Goal: Task Accomplishment & Management: Use online tool/utility

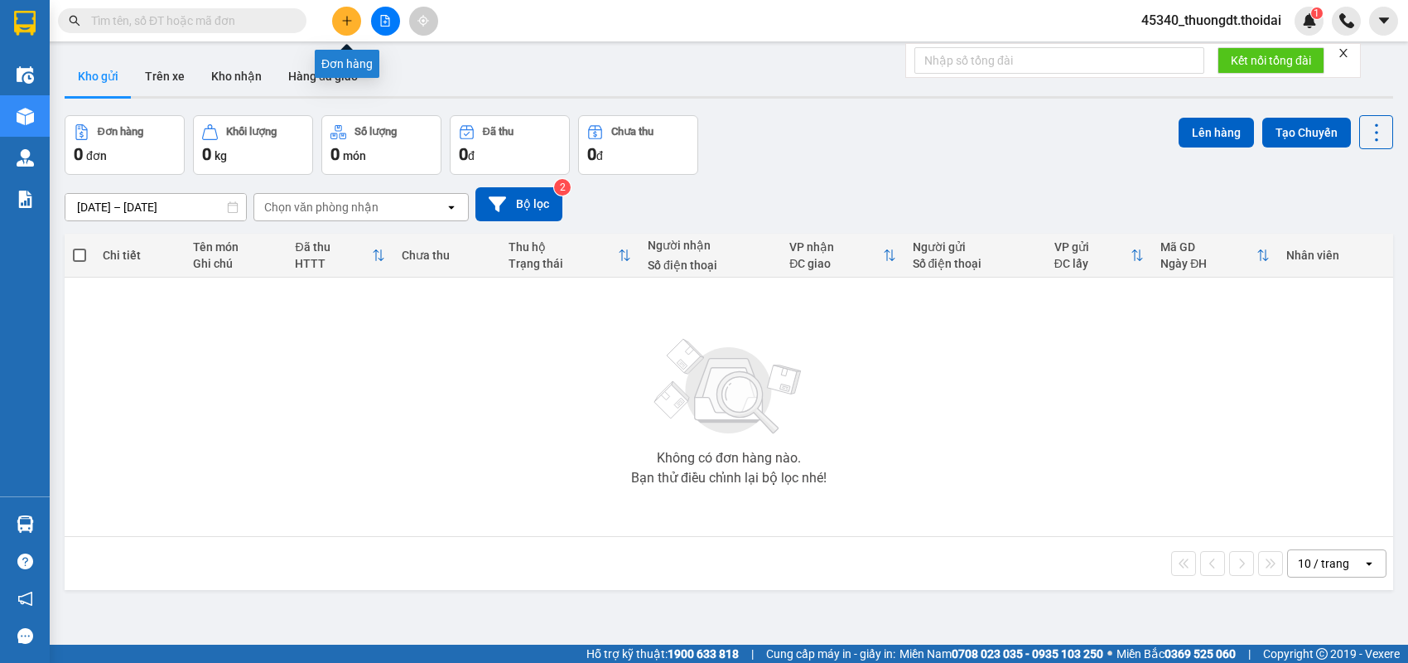
click at [340, 22] on button at bounding box center [346, 21] width 29 height 29
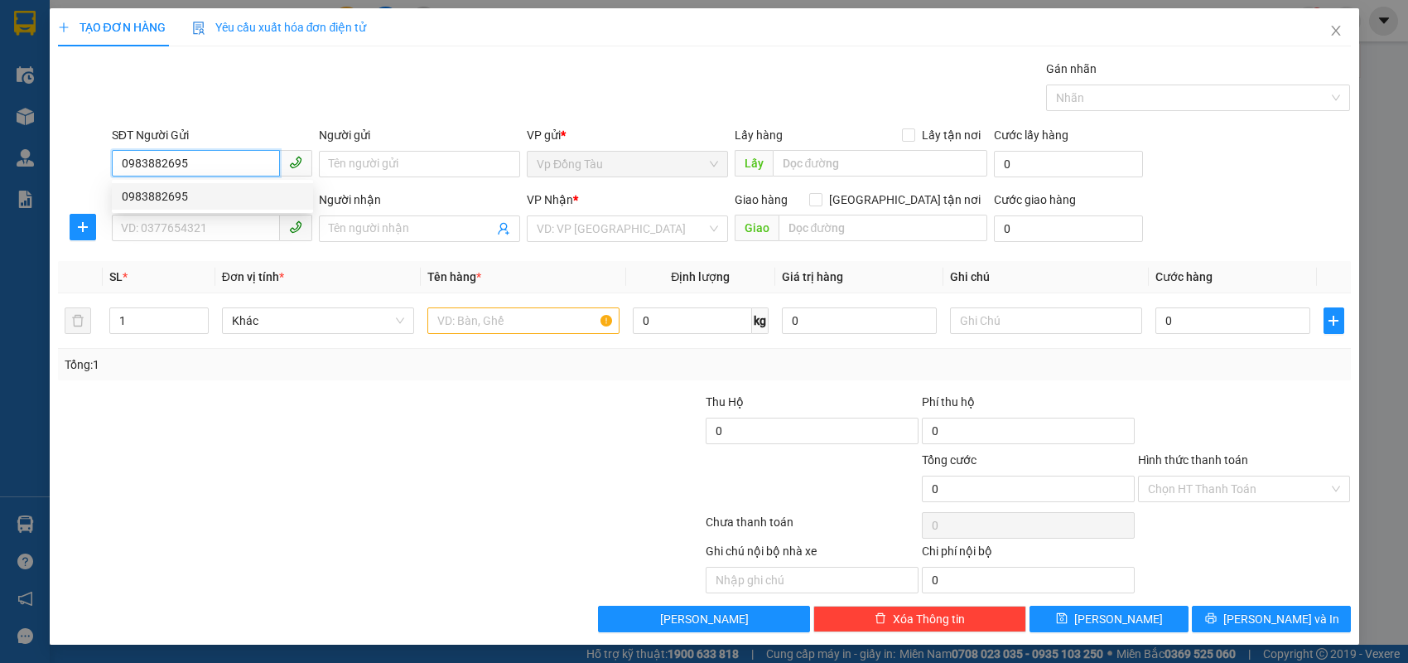
click at [204, 198] on div "0983882695" at bounding box center [212, 196] width 181 height 18
type input "0983882695"
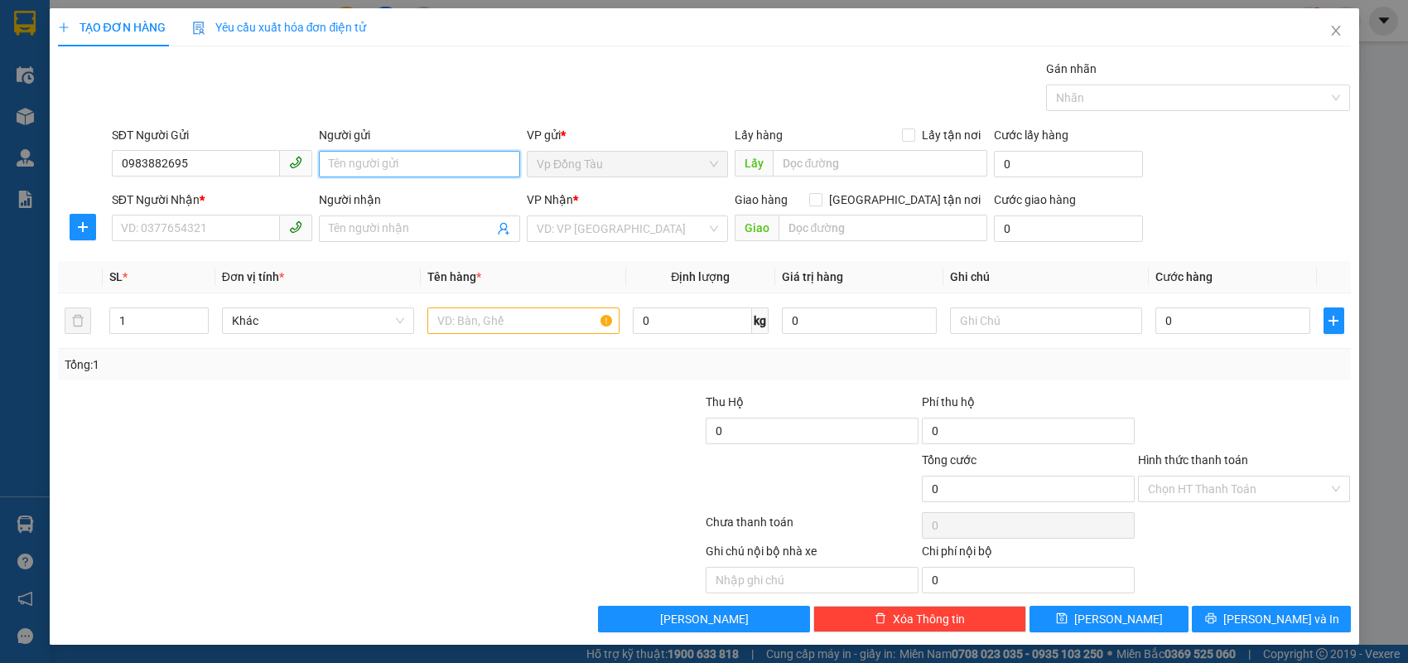
click at [454, 171] on input "Người gửi" at bounding box center [419, 164] width 201 height 27
type input "a Thành"
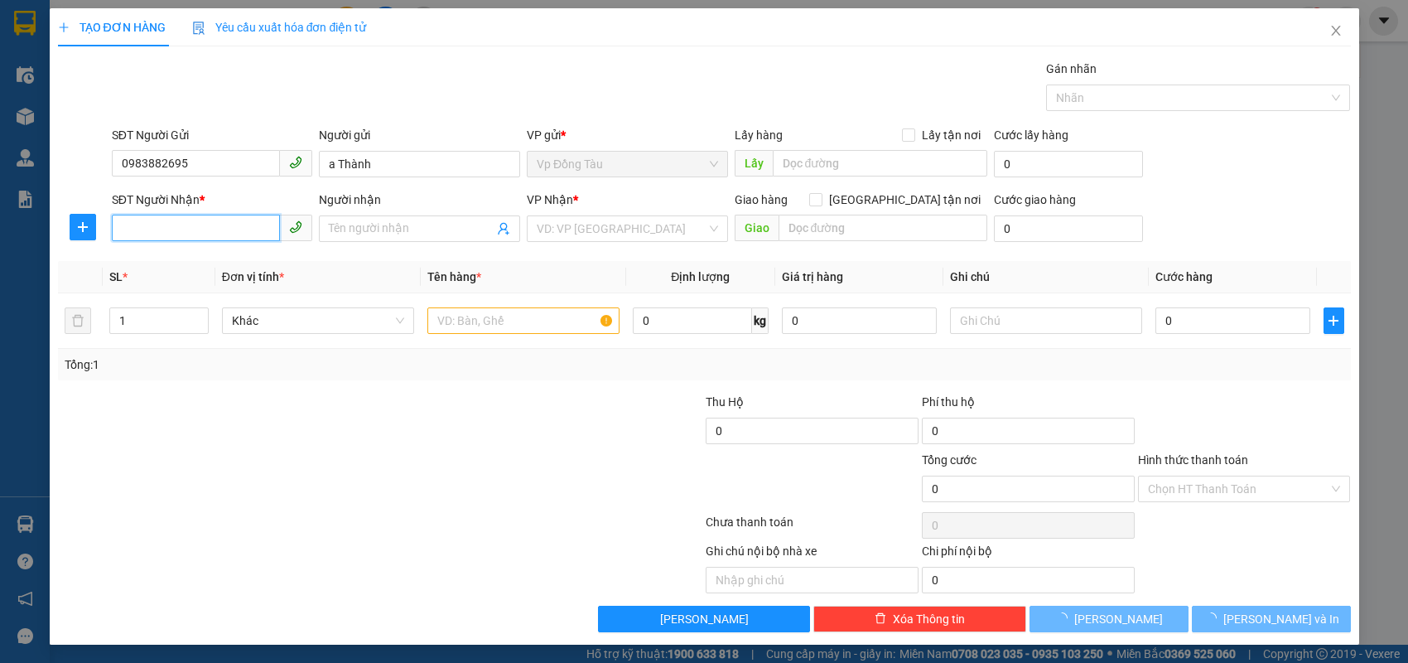
click at [161, 229] on input "SĐT Người Nhận *" at bounding box center [196, 228] width 169 height 27
type input "0912428980"
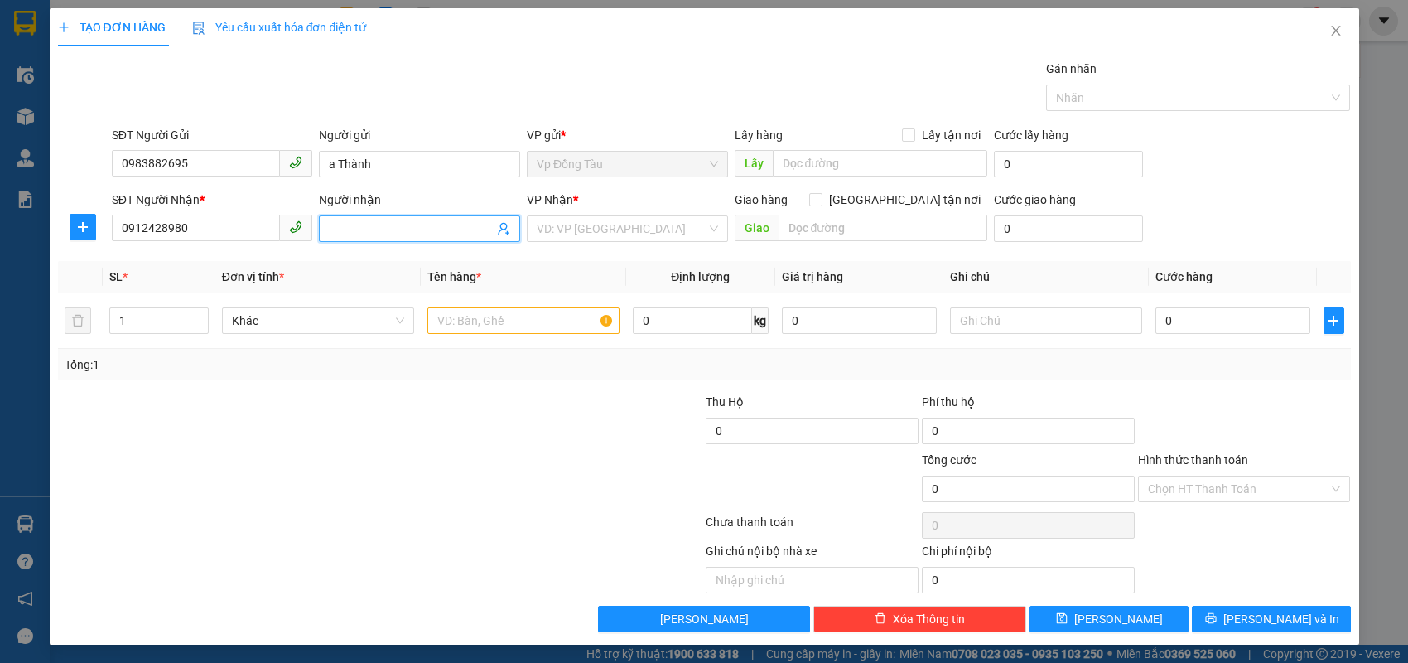
click at [371, 219] on input "Người nhận" at bounding box center [411, 228] width 165 height 18
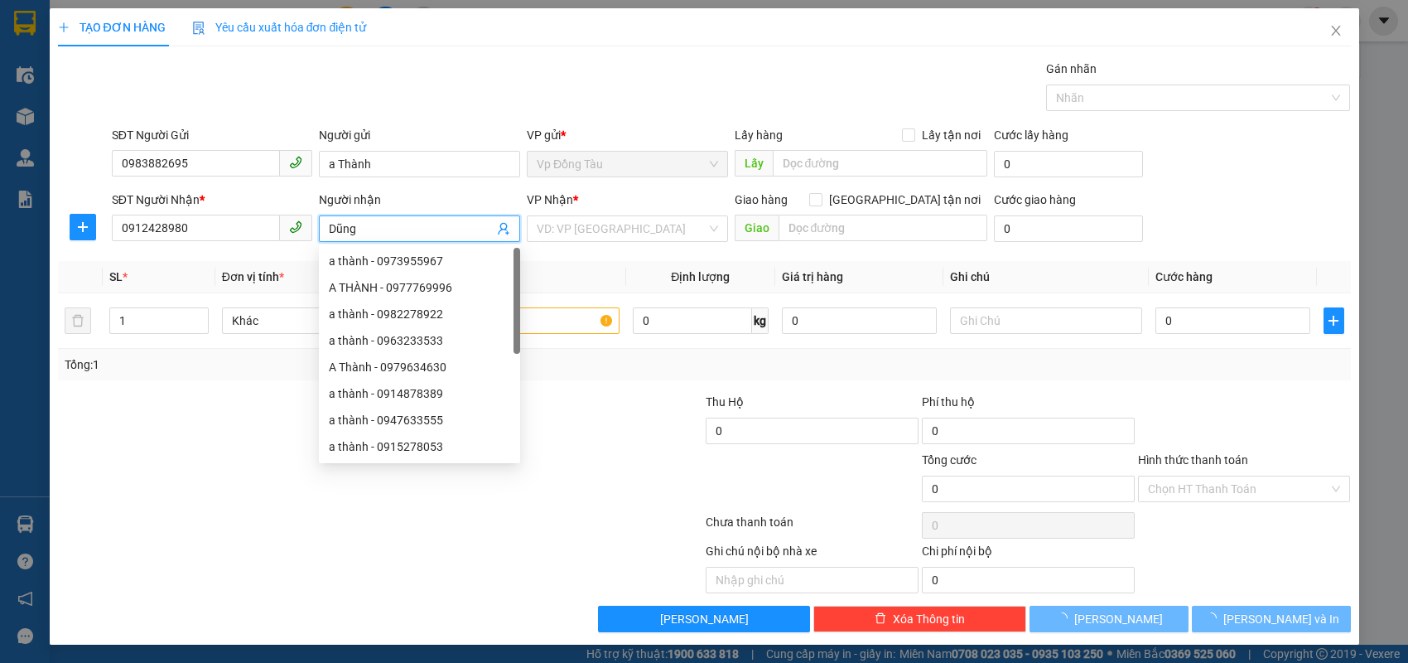
type input "Dũng"
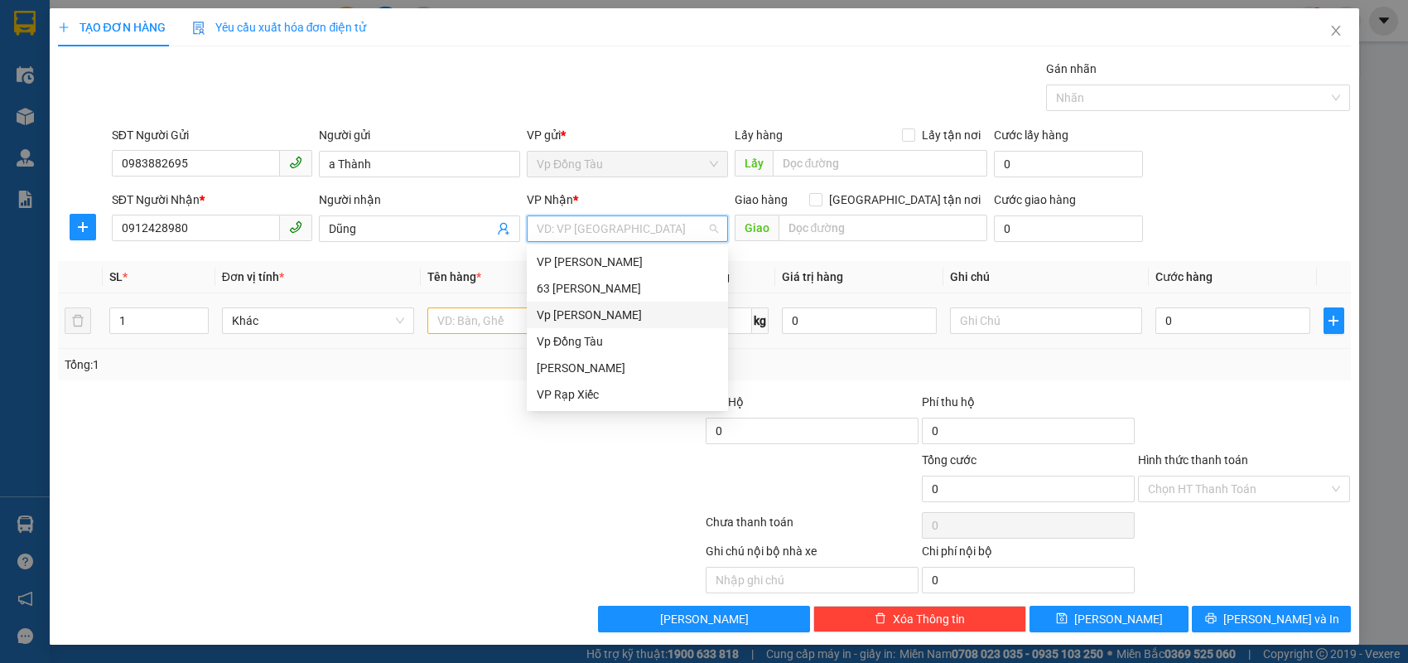
click at [543, 308] on div "Vp [PERSON_NAME]" at bounding box center [627, 315] width 181 height 18
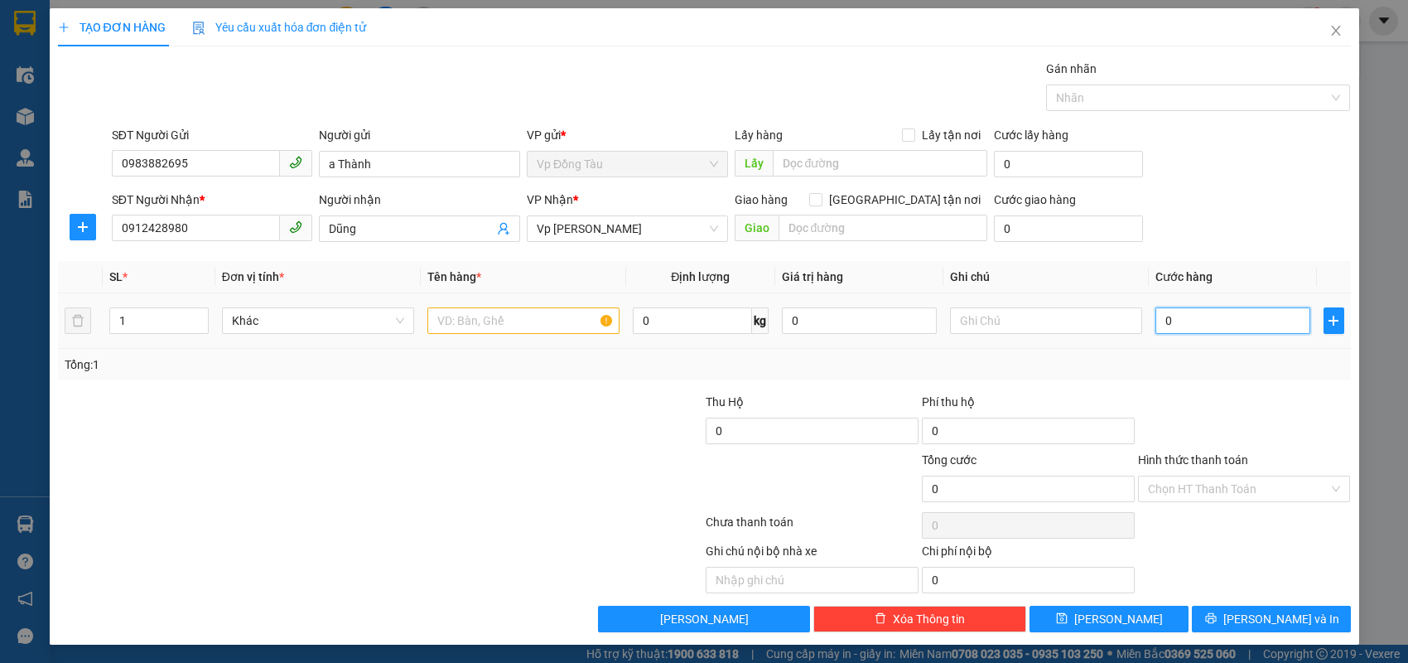
click at [1217, 320] on input "0" at bounding box center [1232, 320] width 155 height 27
type input "3"
type input "30"
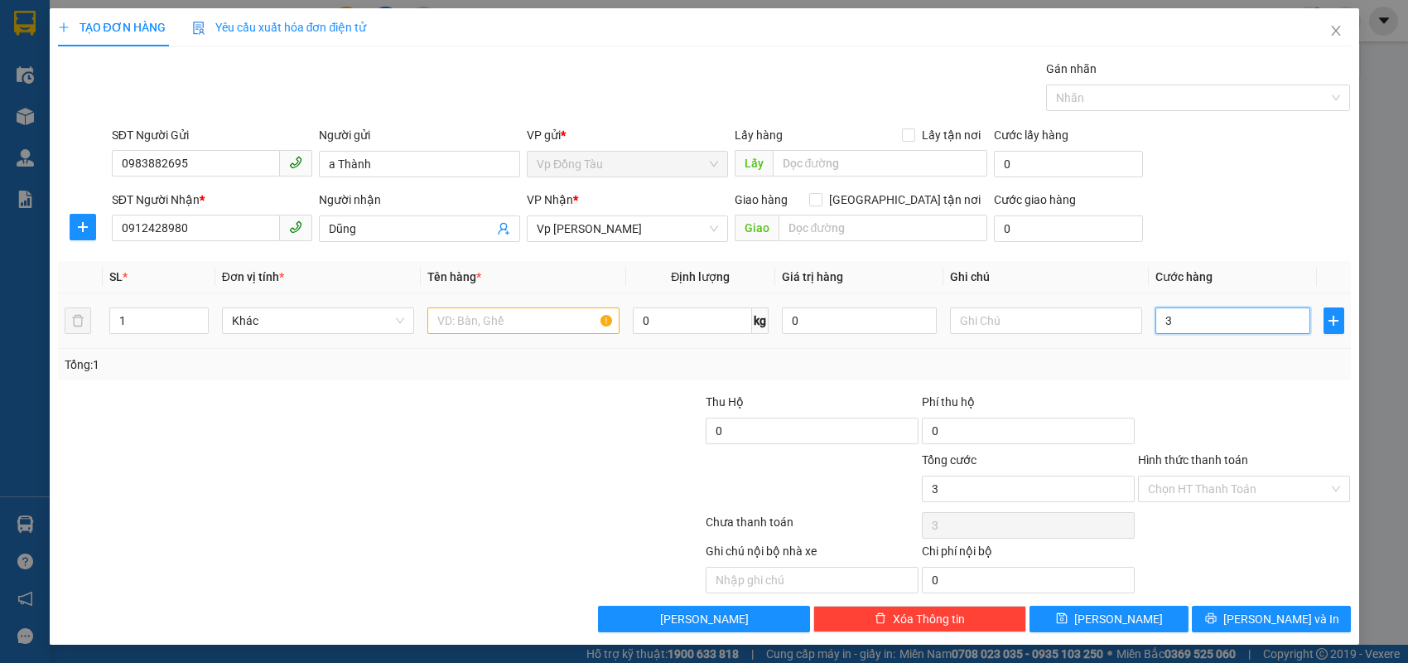
type input "30"
type input "300"
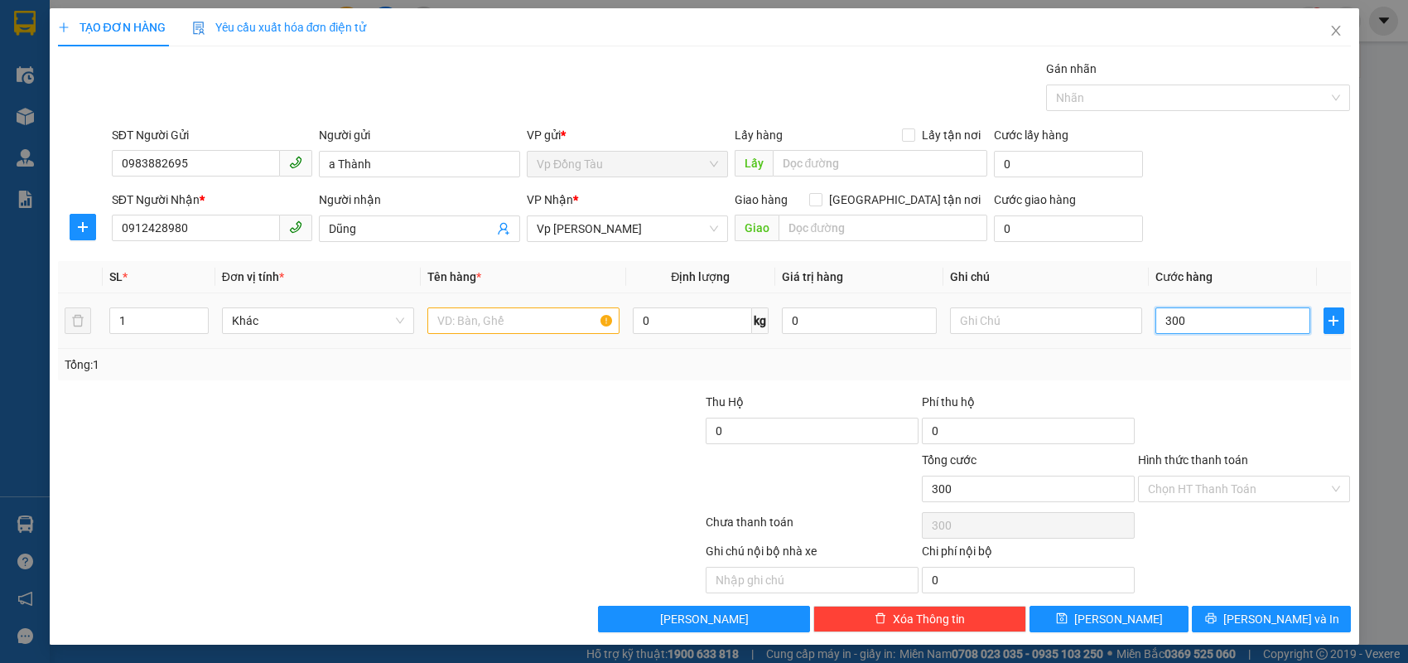
type input "3.000"
type input "30.000"
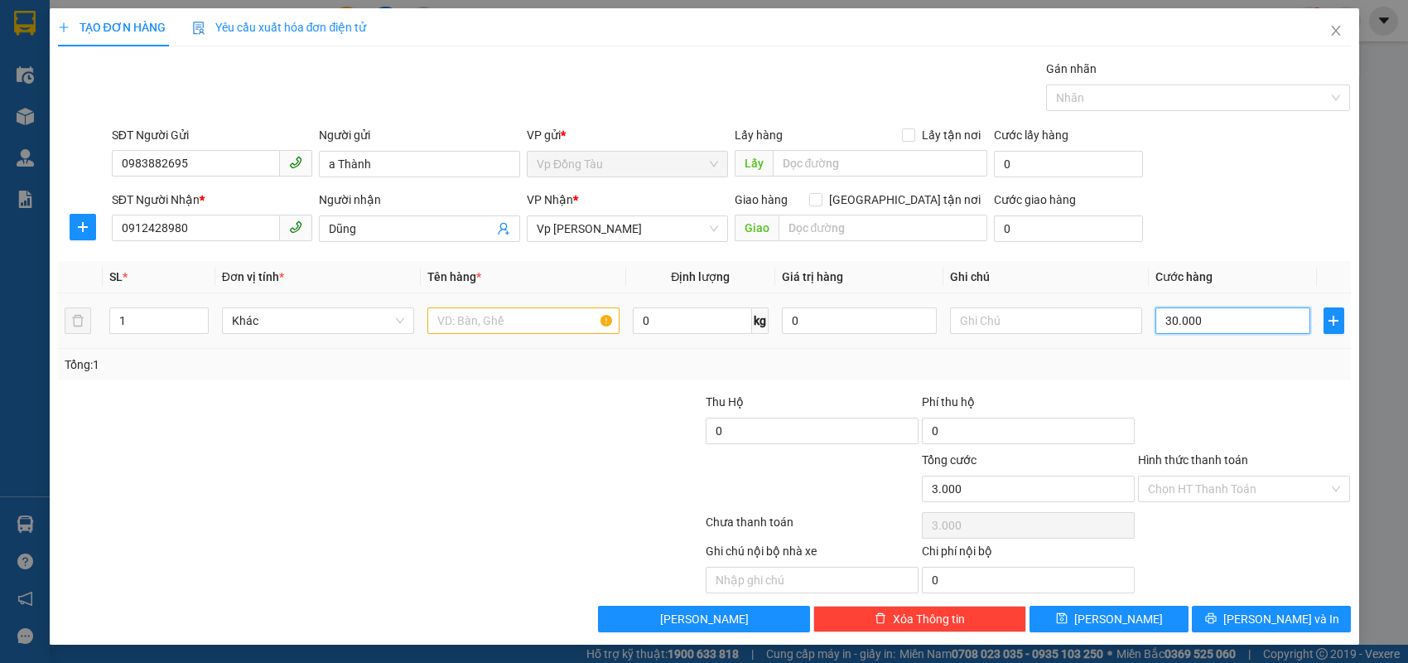
type input "30.000"
click at [554, 331] on input "text" at bounding box center [523, 320] width 192 height 27
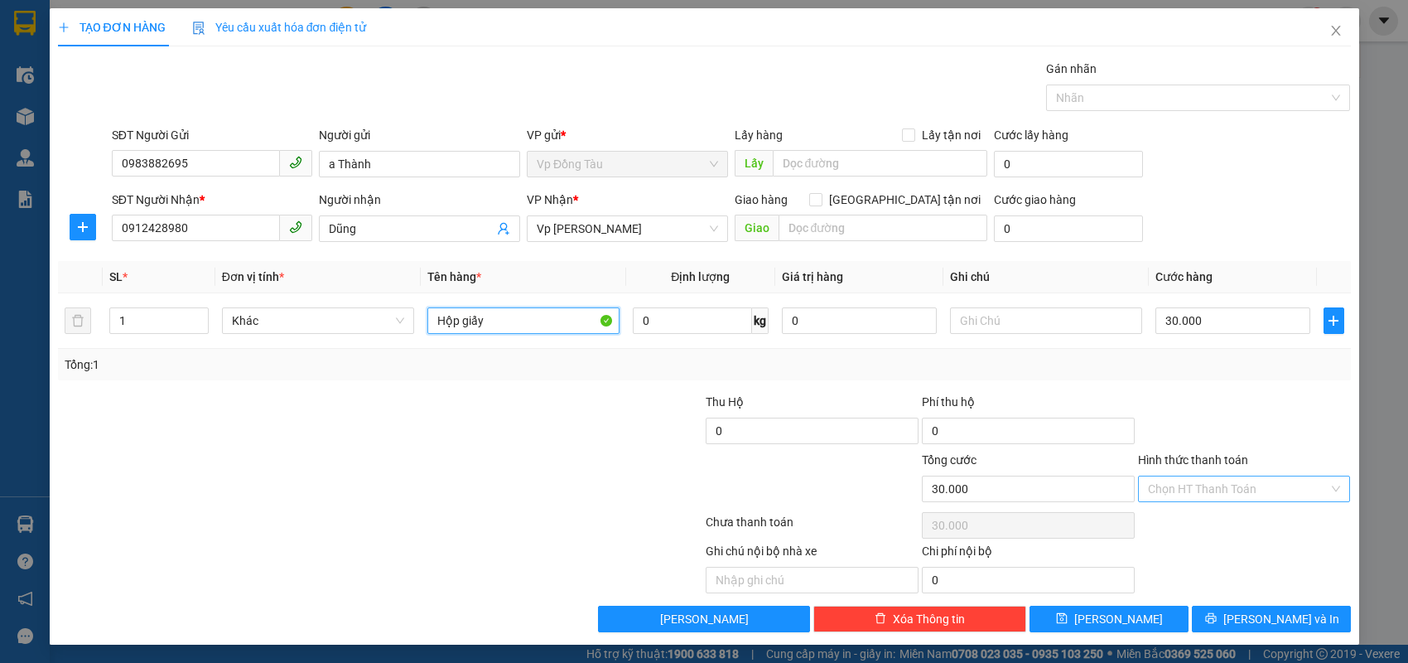
type input "Hộp giấy"
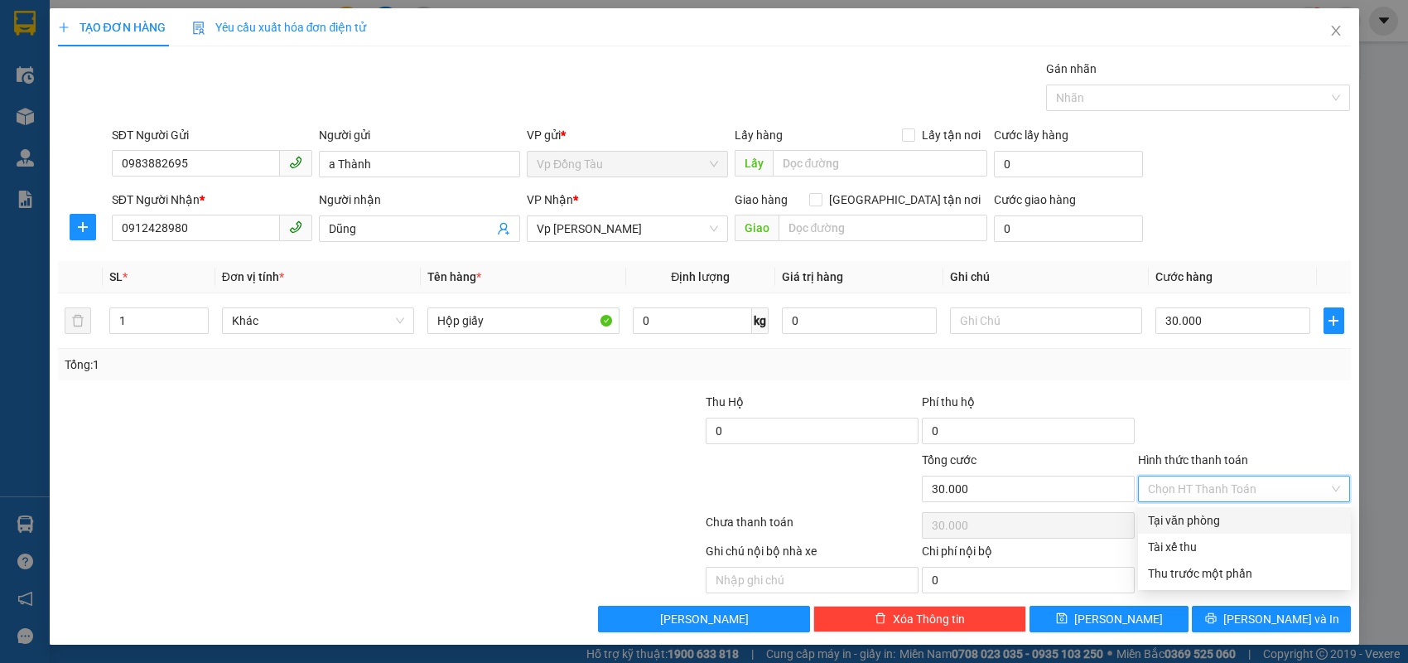
click at [1251, 485] on input "Hình thức thanh toán" at bounding box center [1238, 488] width 181 height 25
click at [1268, 437] on div at bounding box center [1244, 422] width 216 height 58
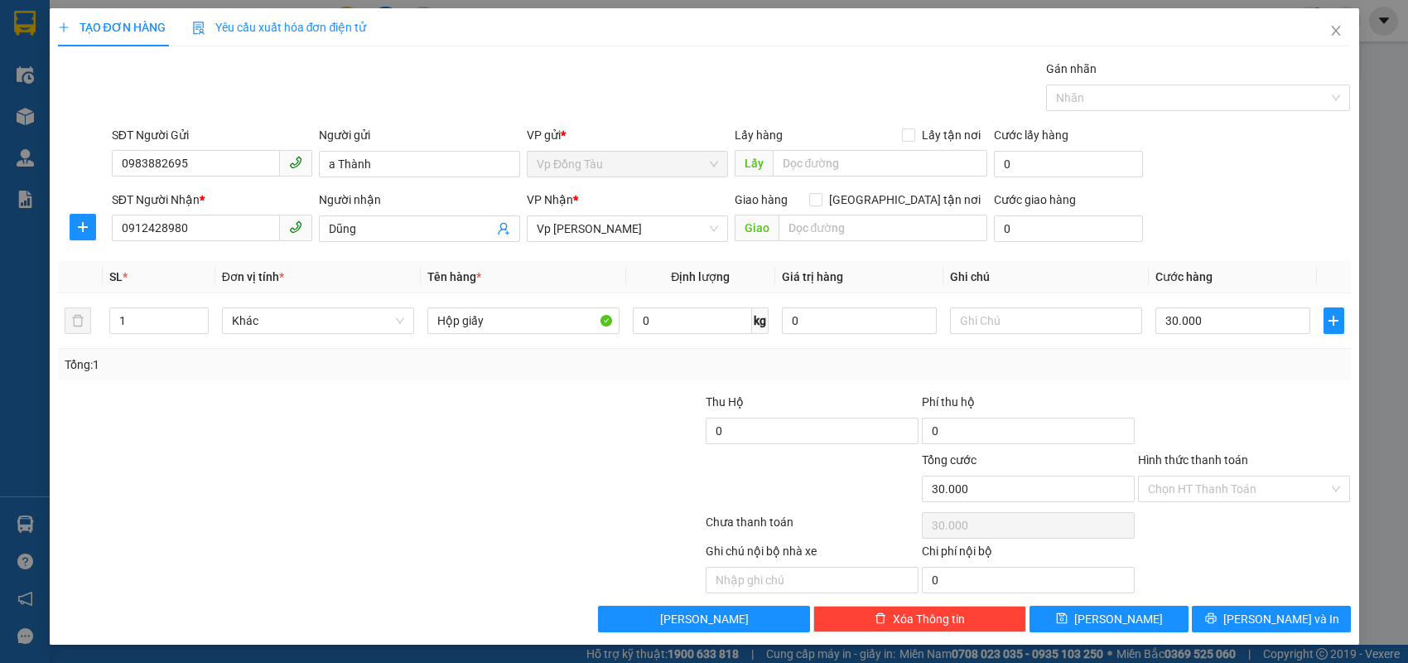
click at [1255, 544] on div "Ghi chú nội bộ nhà xe Chi phí nội bộ 0" at bounding box center [704, 567] width 1296 height 51
click at [1268, 619] on span "[PERSON_NAME] và In" at bounding box center [1281, 619] width 116 height 18
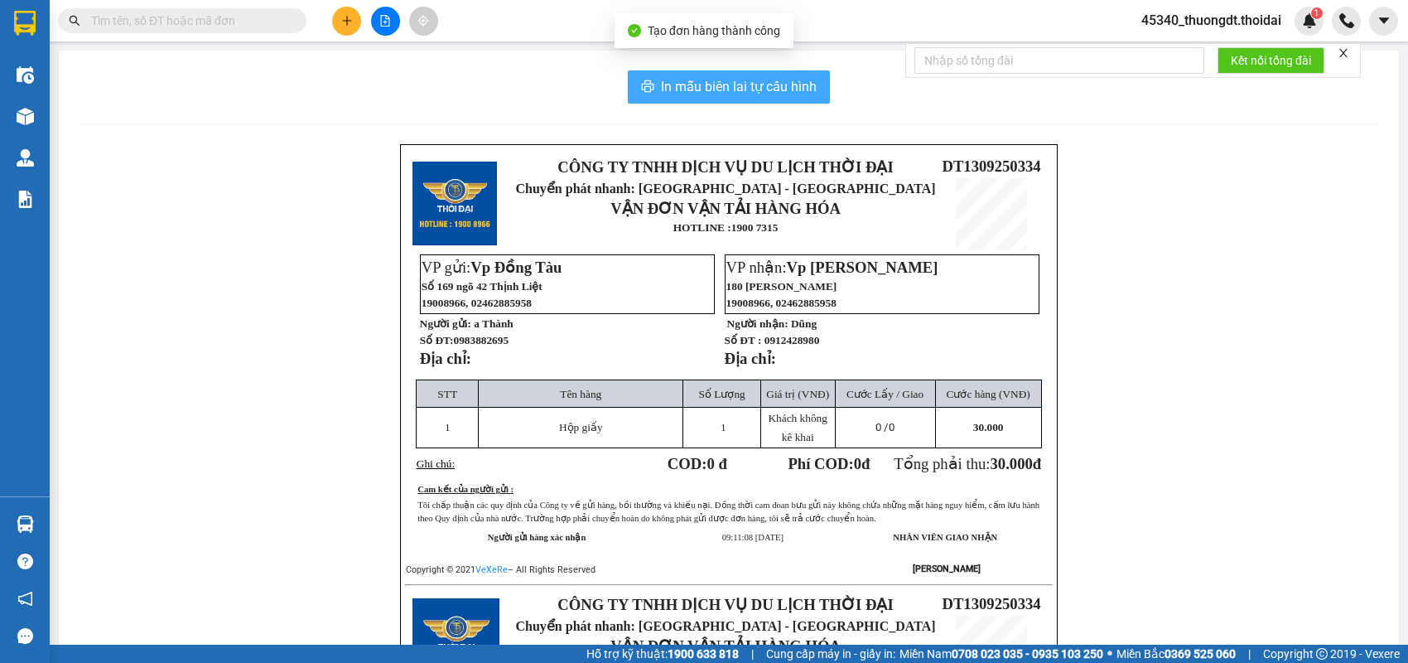
click at [761, 85] on span "In mẫu biên lai tự cấu hình" at bounding box center [739, 86] width 156 height 21
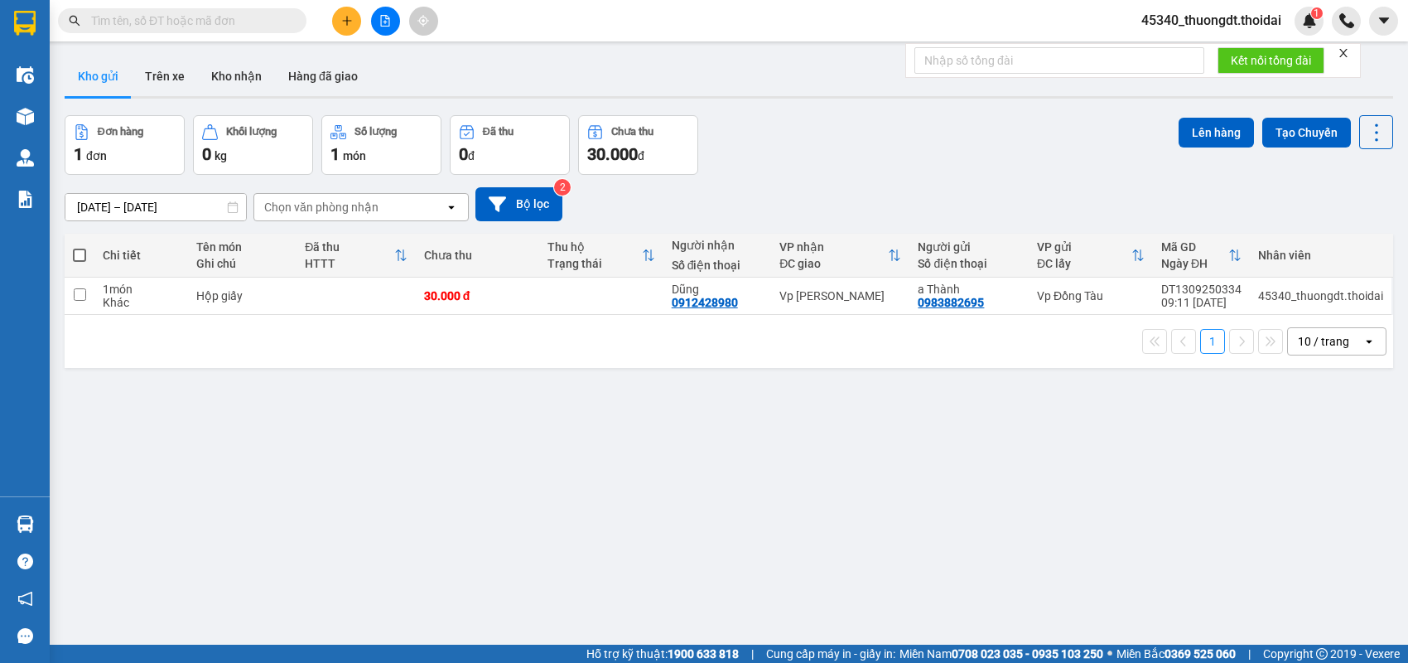
click at [346, 9] on button at bounding box center [346, 21] width 29 height 29
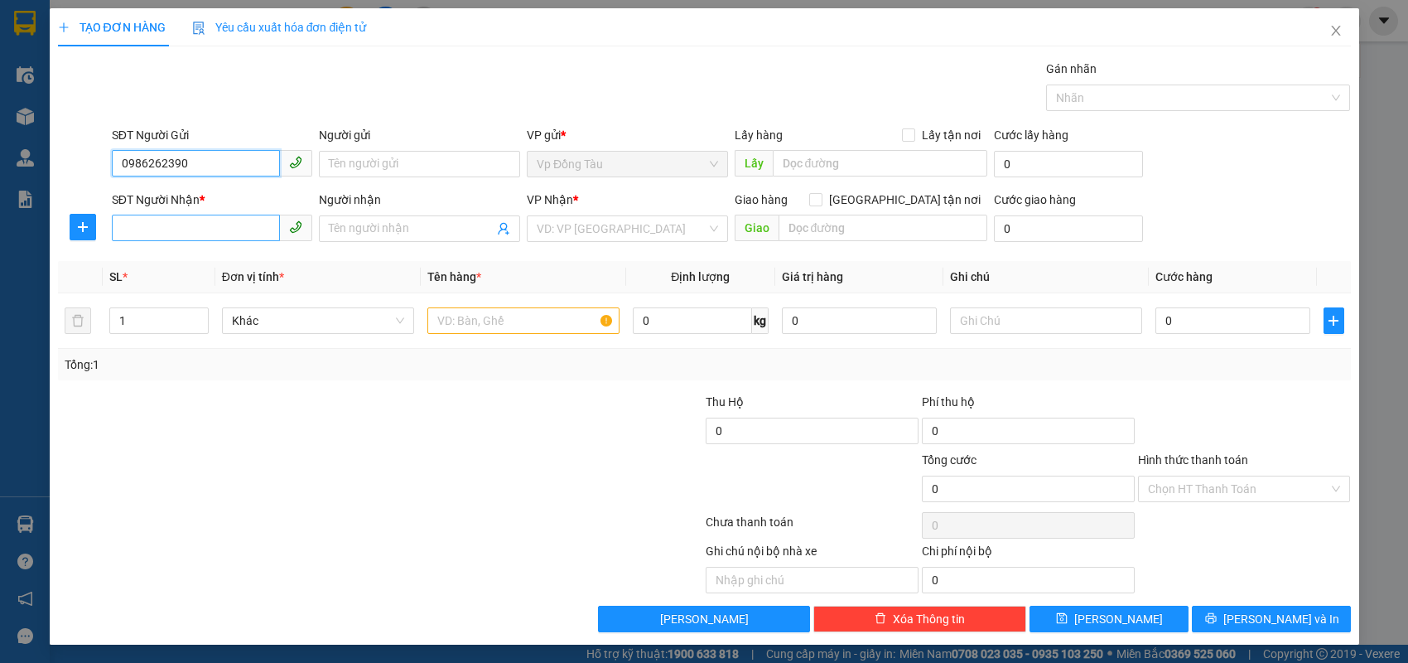
type input "0986262390"
click at [251, 235] on input "SĐT Người Nhận *" at bounding box center [196, 228] width 169 height 27
type input "0943553960"
click at [229, 268] on div "0943553960 - trang" at bounding box center [212, 261] width 181 height 18
type input "trang"
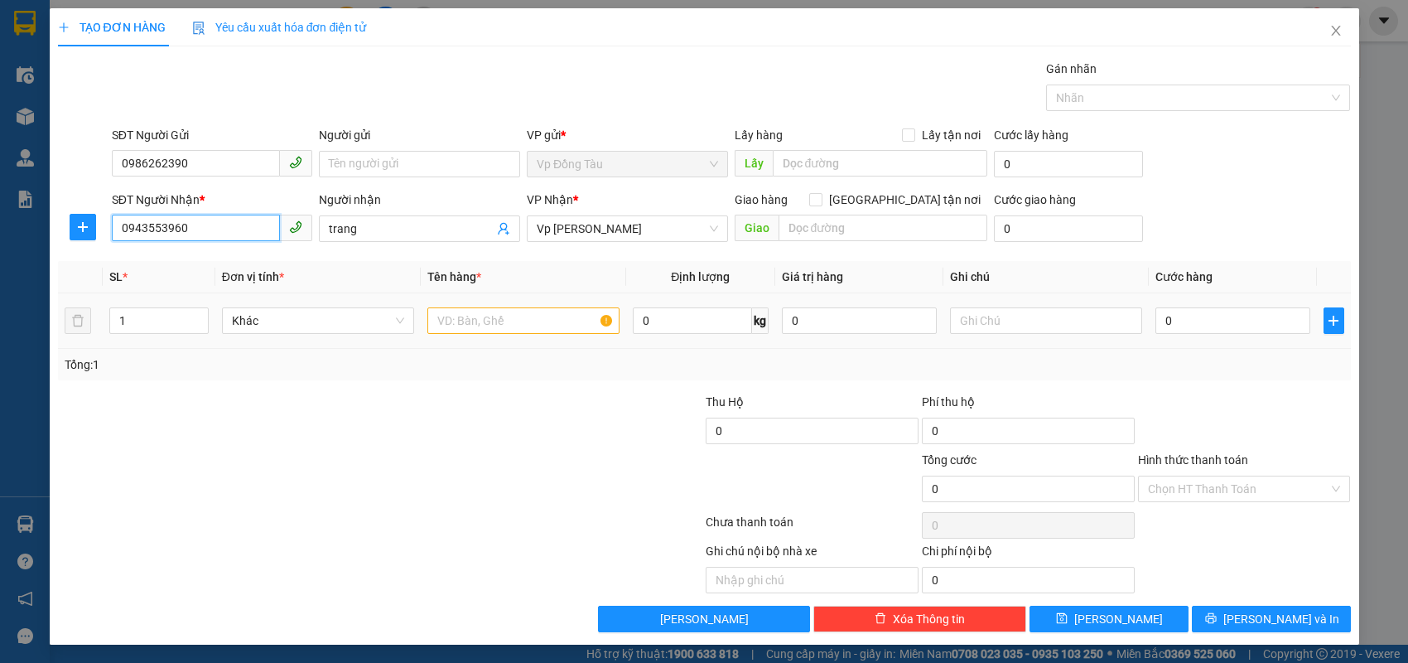
type input "0943553960"
click at [483, 326] on input "text" at bounding box center [523, 320] width 192 height 27
type input "b"
type input "d"
type input "đồ làm bánh"
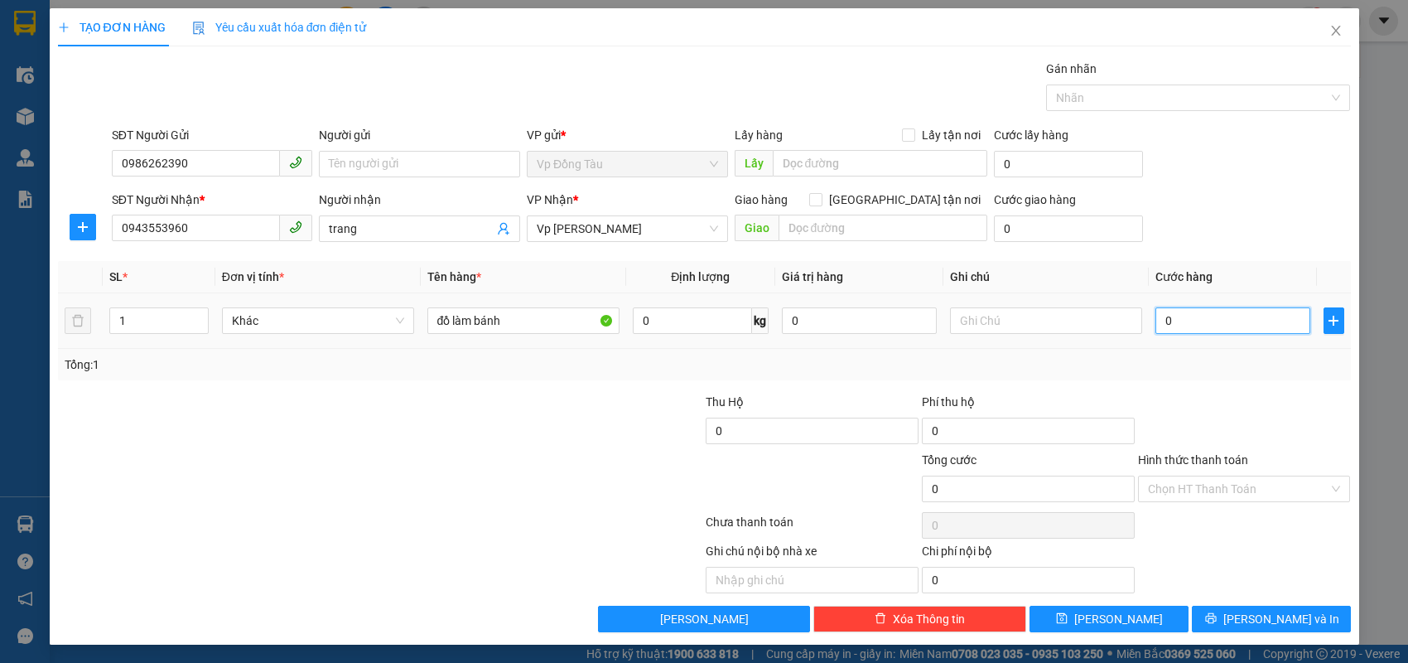
click at [1196, 317] on input "0" at bounding box center [1232, 320] width 155 height 27
type input "5"
type input "50"
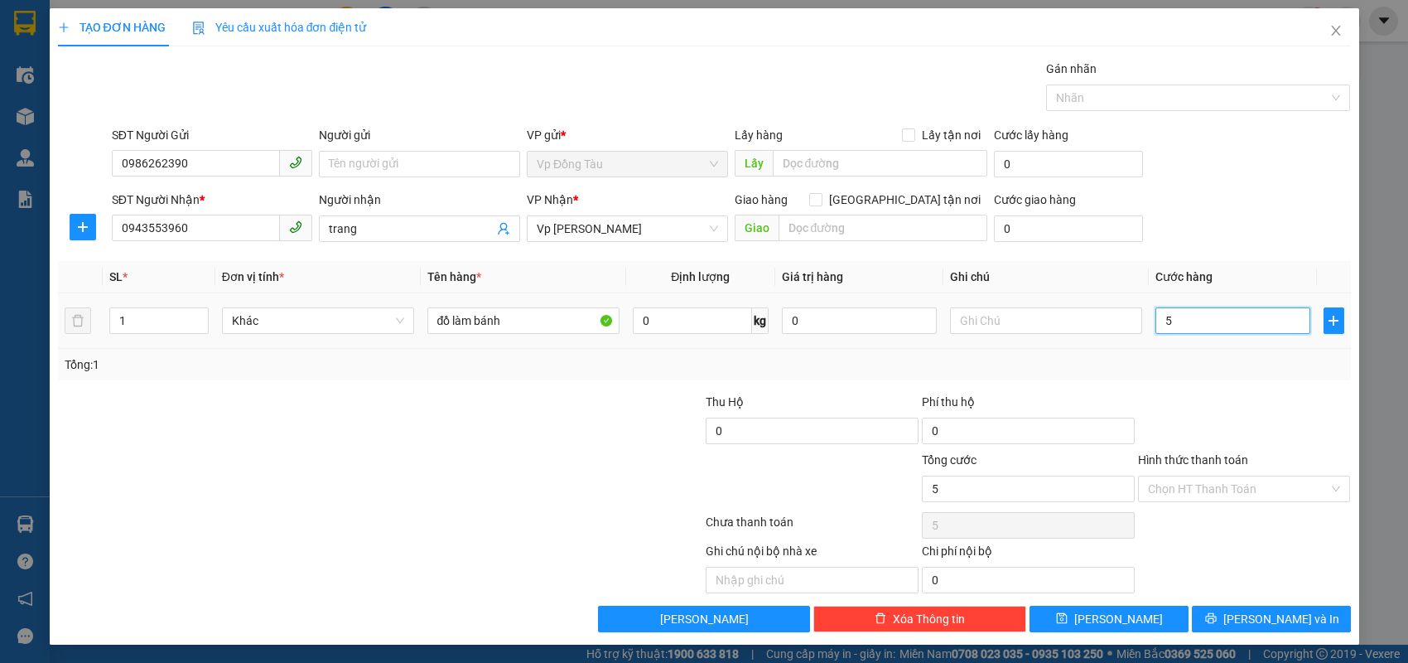
type input "50"
type input "50.000"
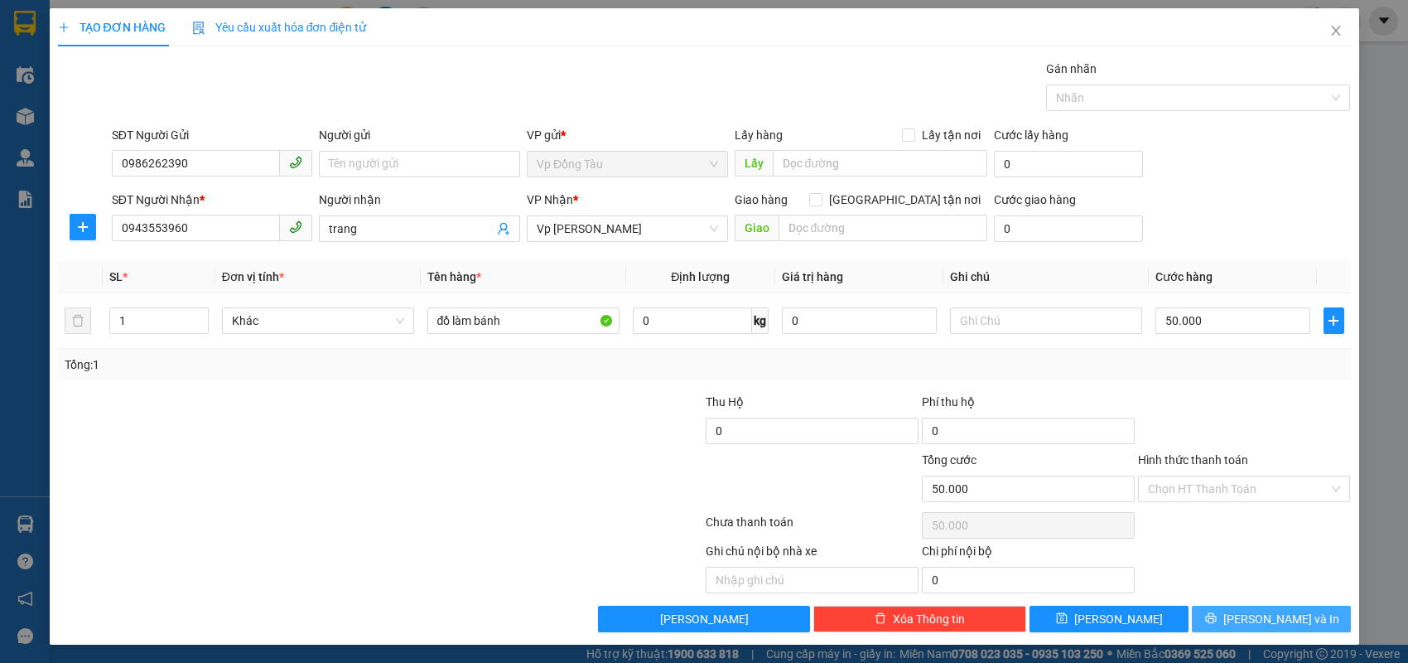
click at [1273, 614] on span "[PERSON_NAME] và In" at bounding box center [1281, 619] width 116 height 18
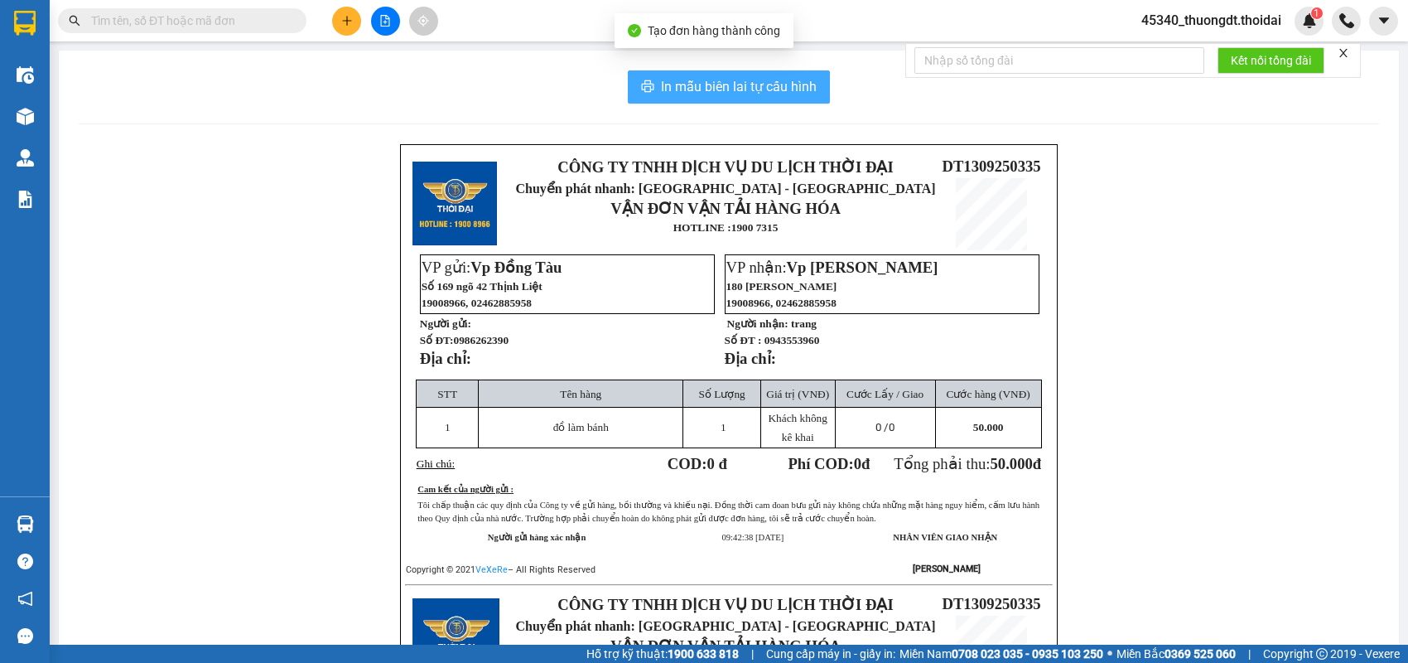
click at [697, 91] on span "In mẫu biên lai tự cấu hình" at bounding box center [739, 86] width 156 height 21
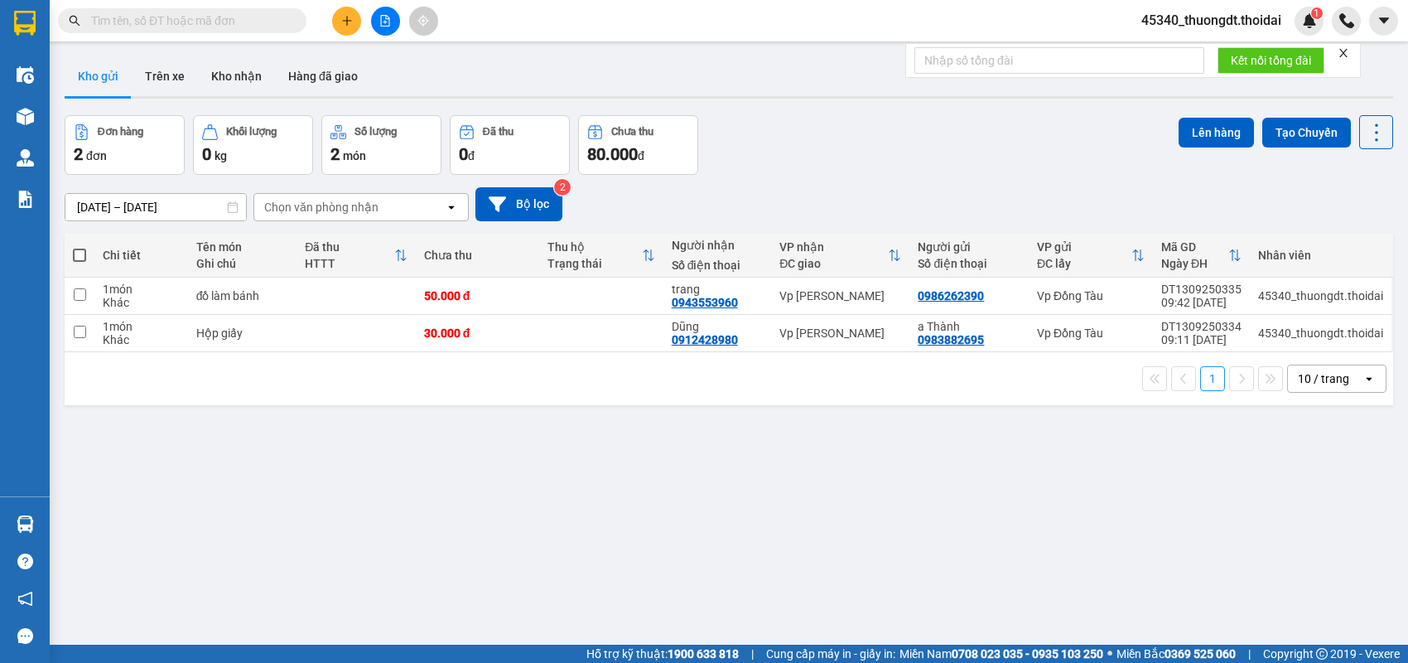
click at [350, 7] on button at bounding box center [346, 21] width 29 height 29
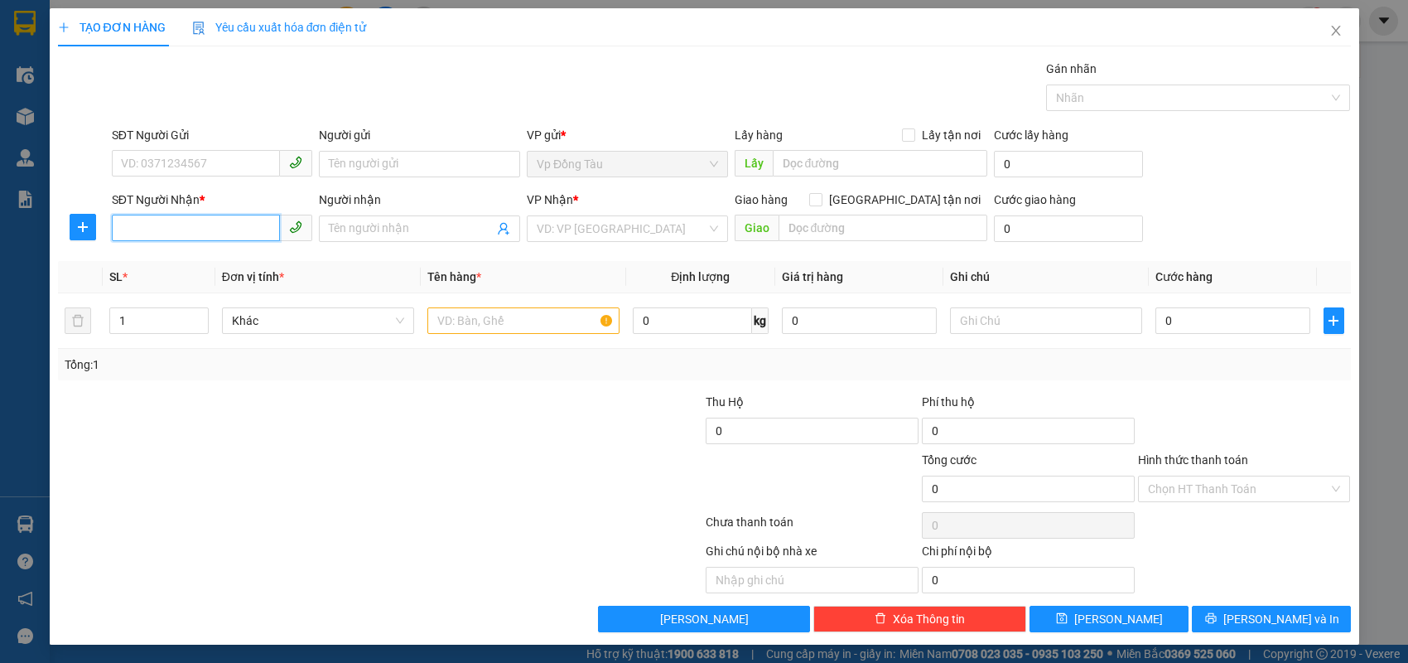
click at [222, 238] on input "SĐT Người Nhận *" at bounding box center [196, 228] width 169 height 27
click at [219, 256] on div "0912126698 - Hồng" at bounding box center [212, 261] width 181 height 18
type input "0912126698"
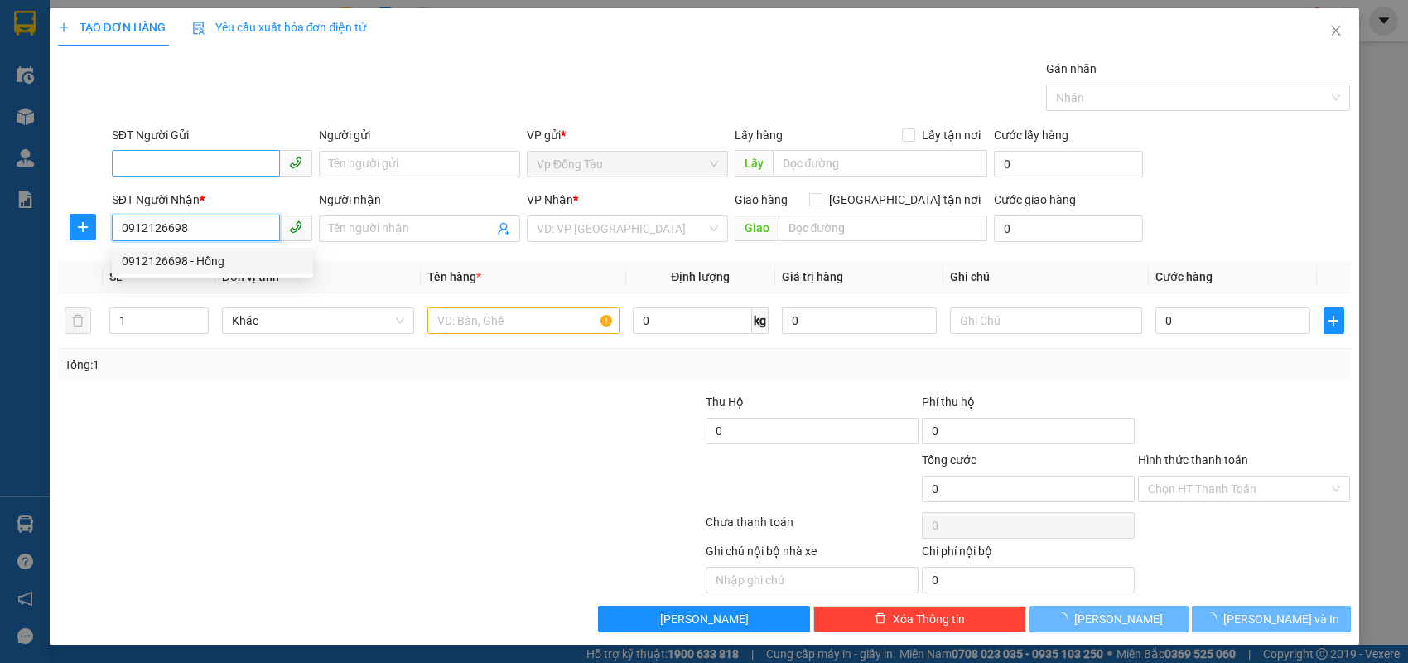
type input "Hồng"
type input "0912126698"
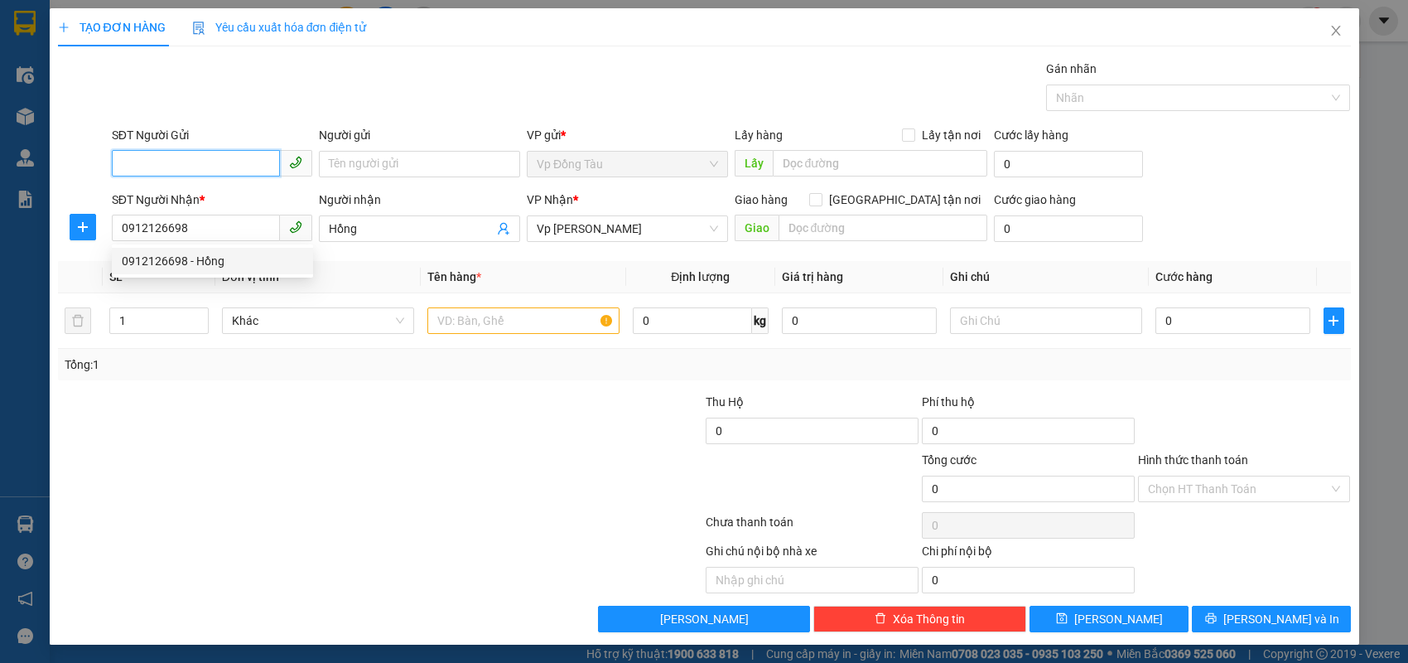
click at [228, 161] on input "SĐT Người Gửi" at bounding box center [196, 163] width 169 height 27
click at [214, 226] on div "0967681646 - lâm" at bounding box center [212, 223] width 181 height 18
type input "0967681646"
type input "lâm"
type input "0967681646"
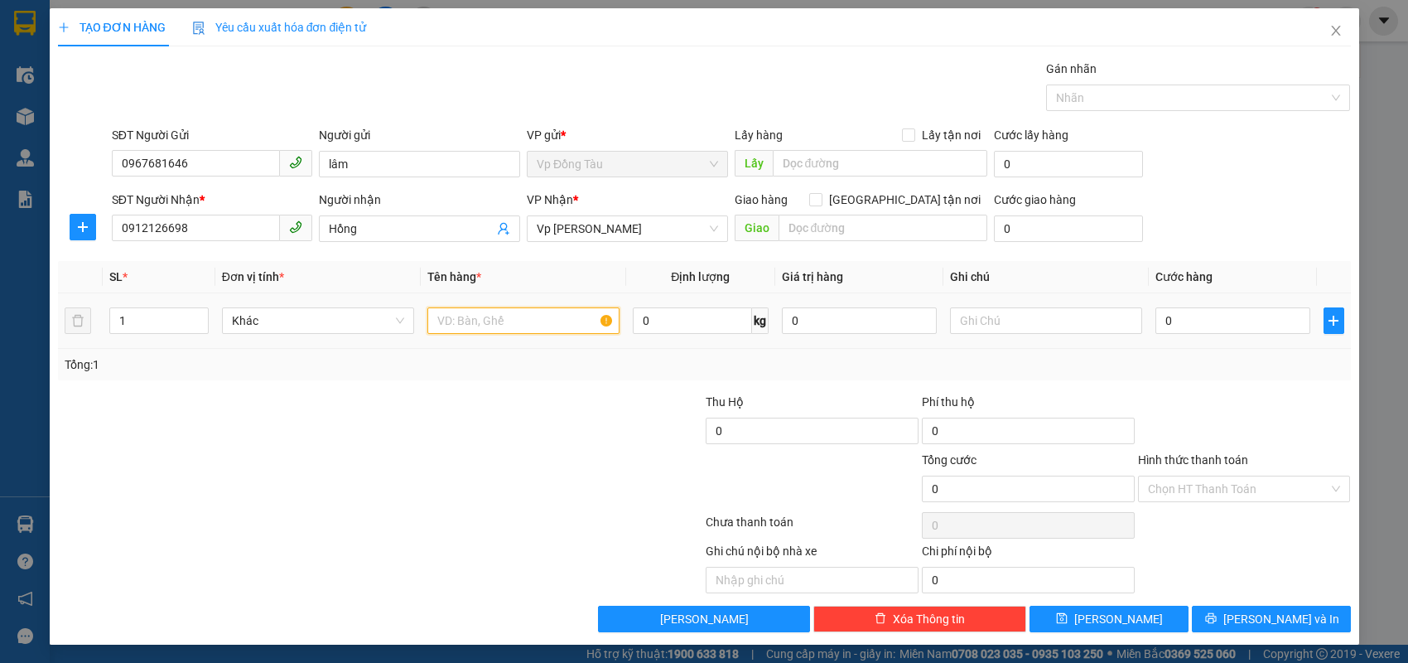
click at [516, 316] on input "text" at bounding box center [523, 320] width 192 height 27
type input "hàng"
click at [1255, 312] on input "0" at bounding box center [1232, 320] width 155 height 27
type input "3"
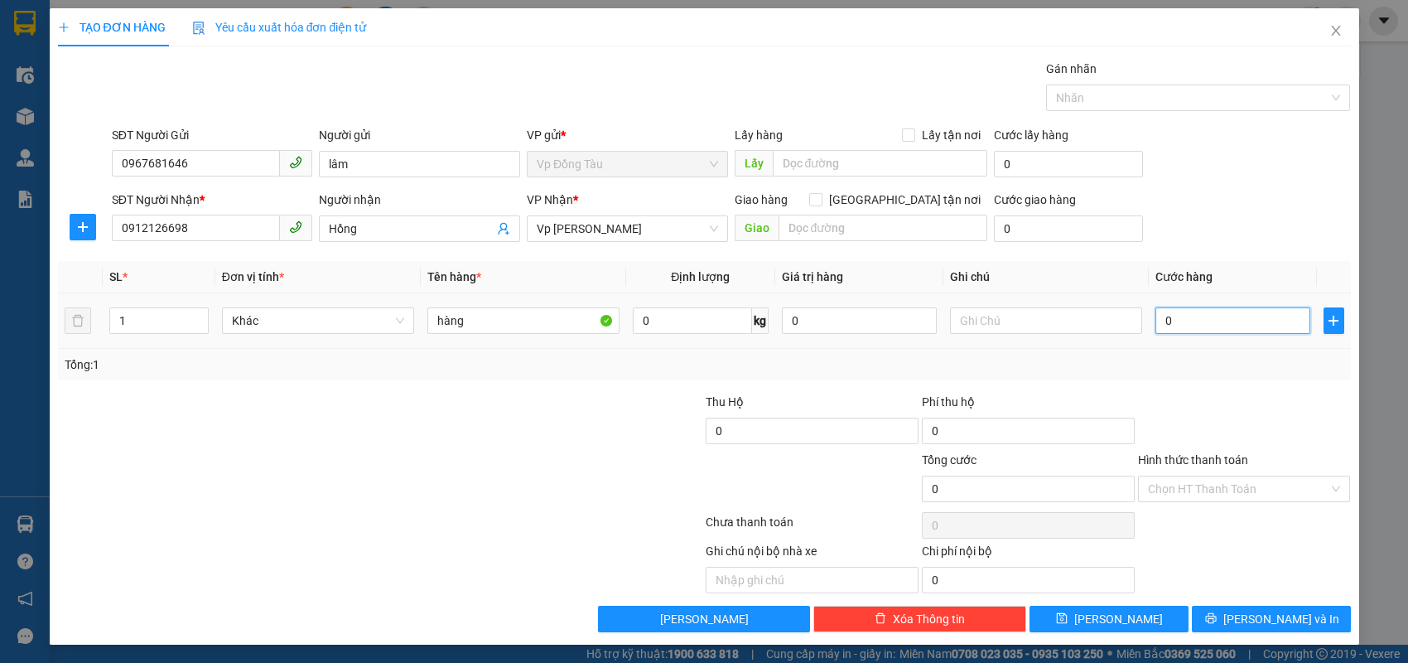
type input "3"
type input "30"
type input "30.000"
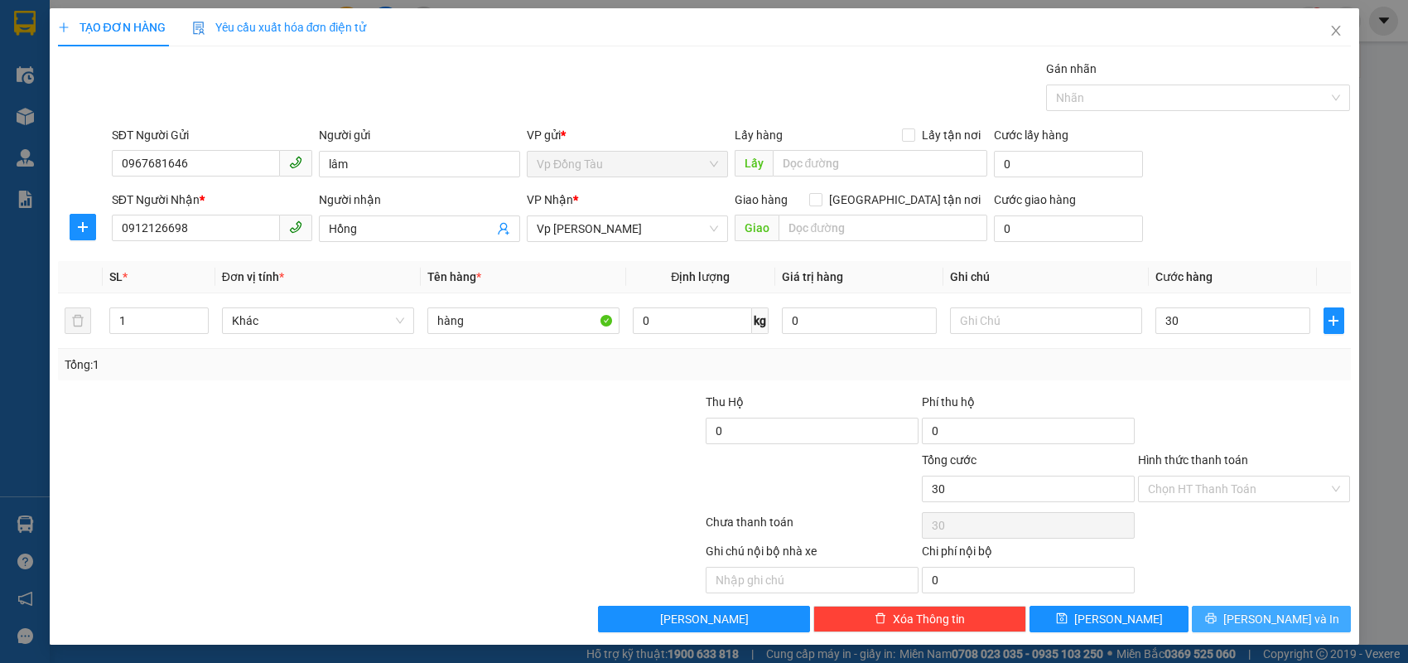
type input "30.000"
click at [1290, 615] on span "[PERSON_NAME] và In" at bounding box center [1281, 619] width 116 height 18
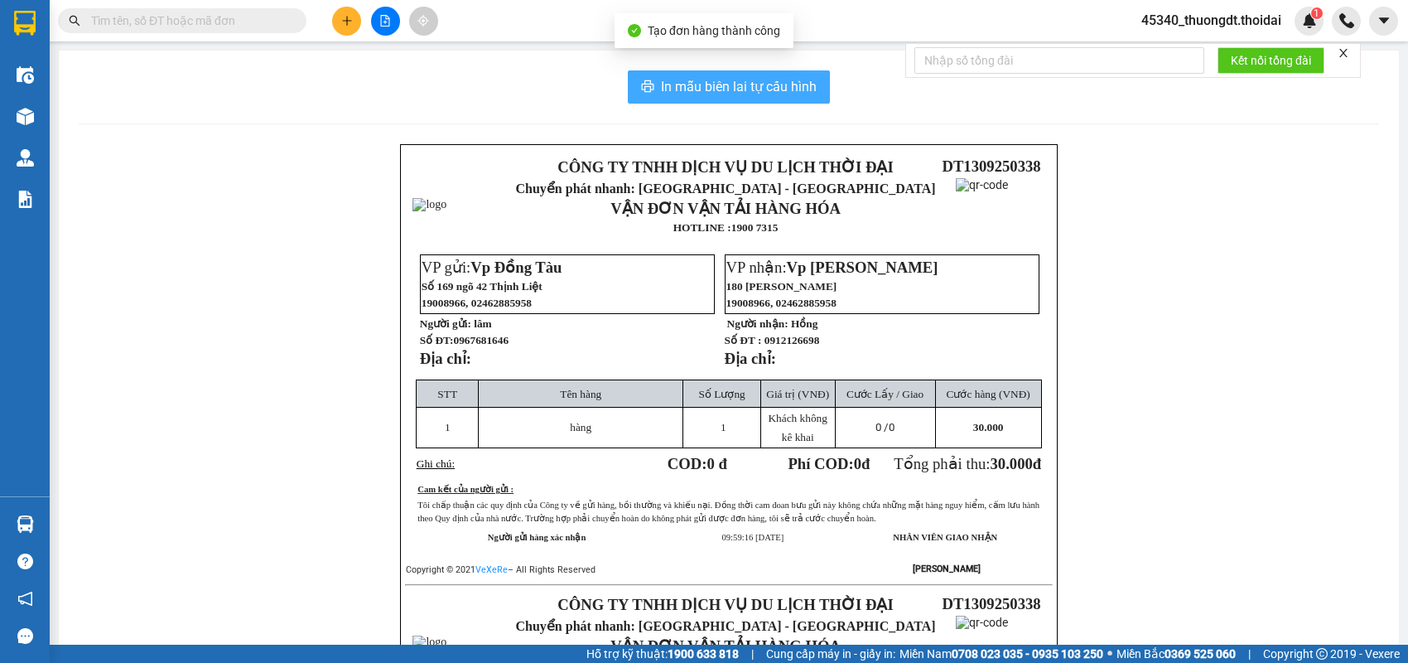
click at [758, 94] on span "In mẫu biên lai tự cấu hình" at bounding box center [739, 86] width 156 height 21
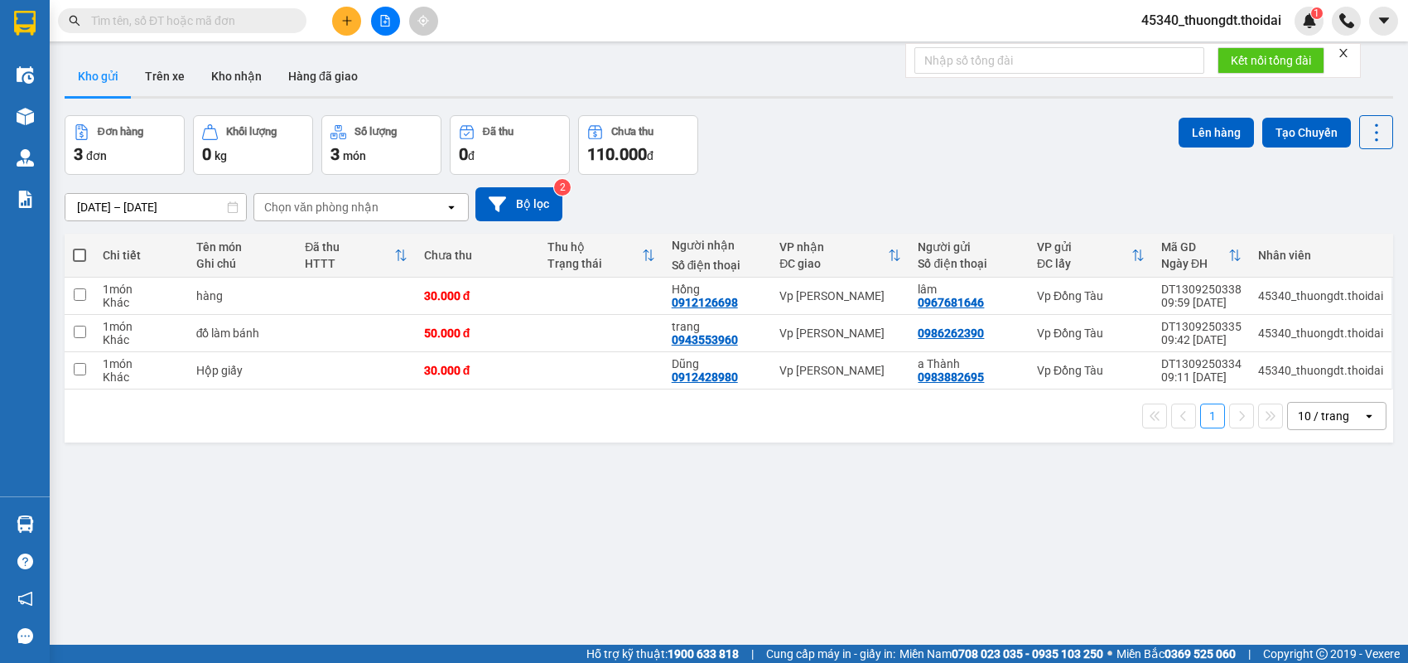
click at [441, 244] on div "Chưa thu" at bounding box center [477, 255] width 107 height 33
drag, startPoint x: 441, startPoint y: 244, endPoint x: 441, endPoint y: 335, distance: 91.1
click at [441, 275] on th "Chưa thu" at bounding box center [477, 256] width 123 height 44
click at [248, 330] on div "đồ làm bánh" at bounding box center [242, 332] width 93 height 13
checkbox input "true"
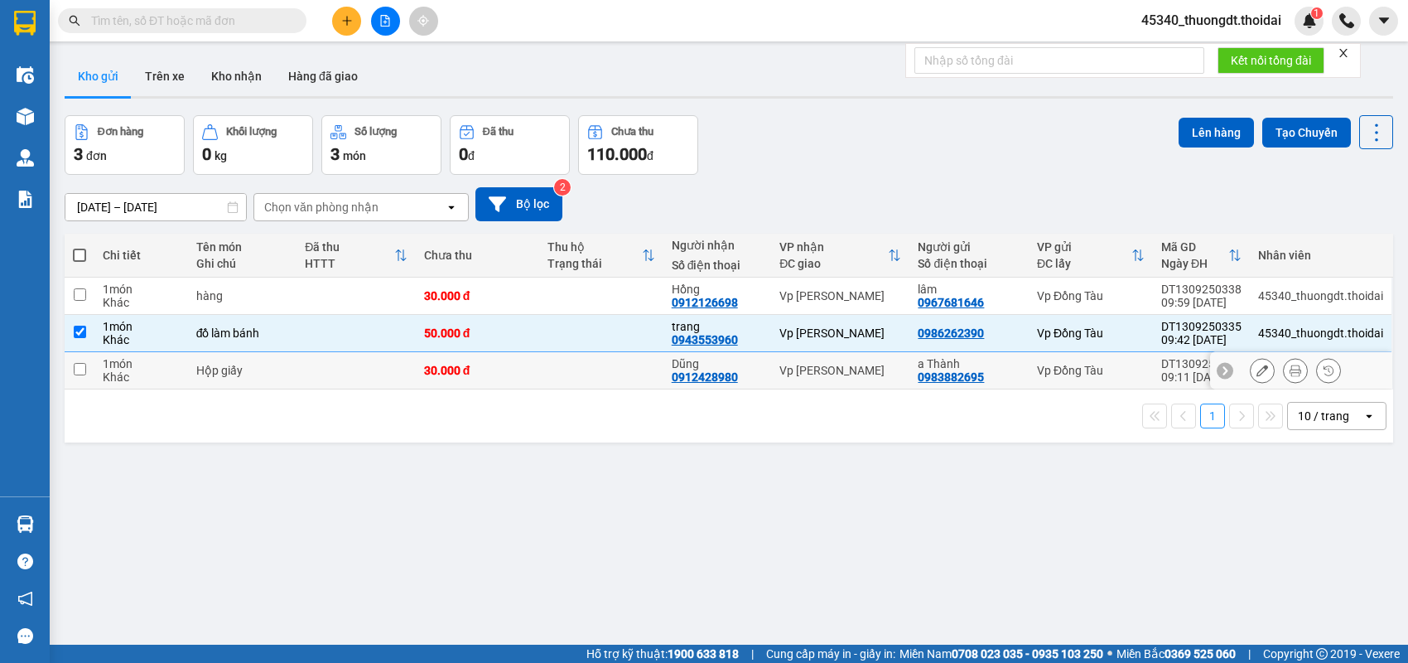
click at [226, 366] on div "Hộp giấy" at bounding box center [242, 370] width 93 height 13
checkbox input "true"
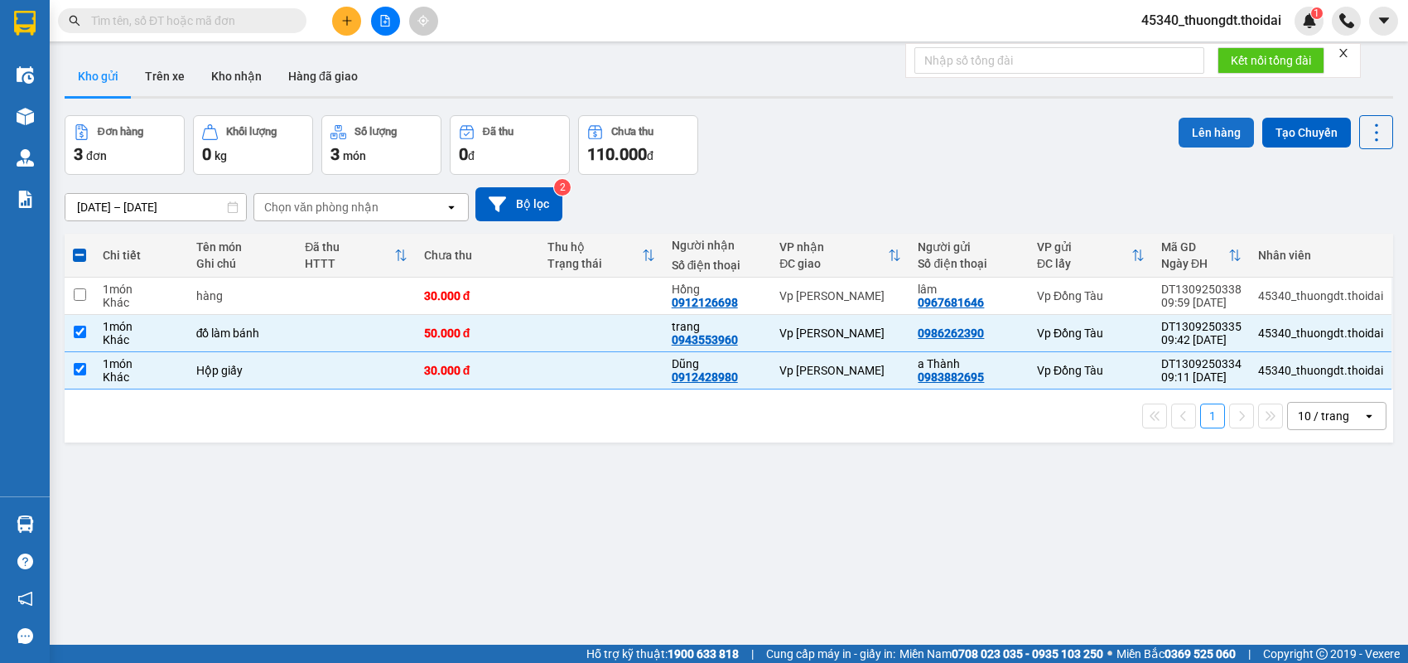
click at [1208, 123] on button "Lên hàng" at bounding box center [1216, 133] width 75 height 30
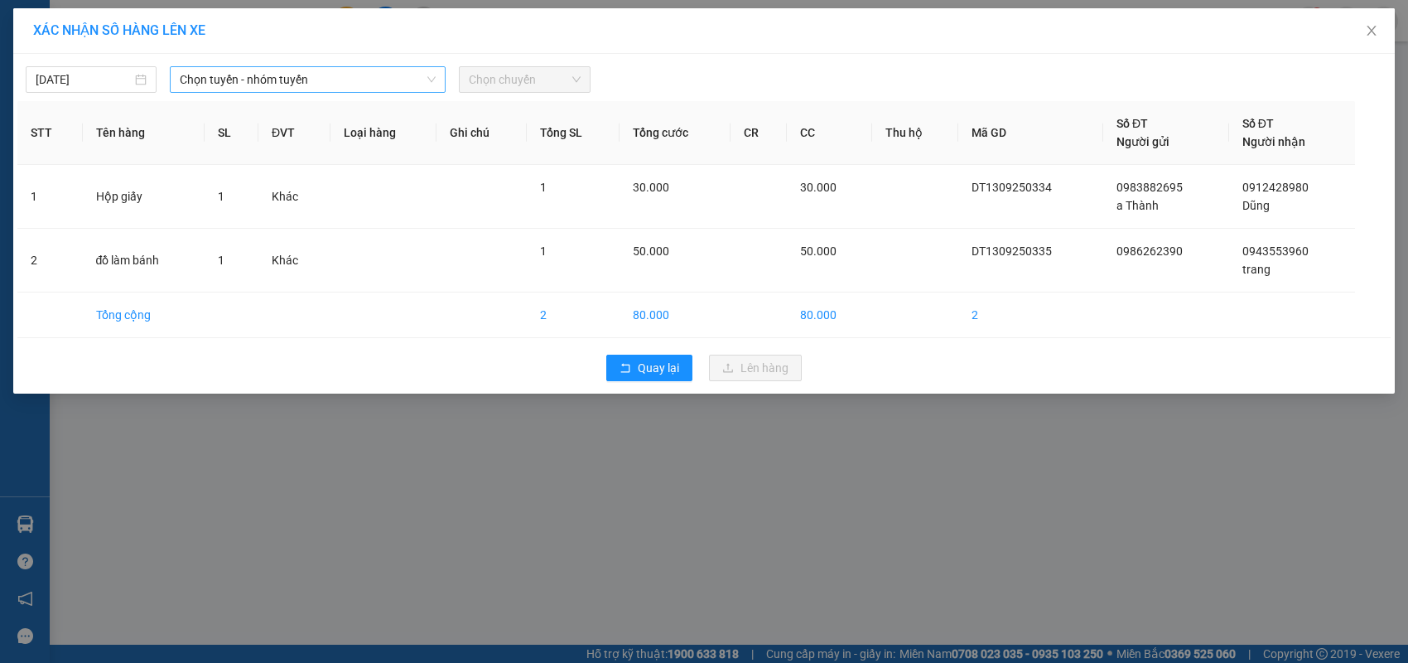
click at [223, 77] on span "Chọn tuyến - nhóm tuyến" at bounding box center [308, 79] width 256 height 25
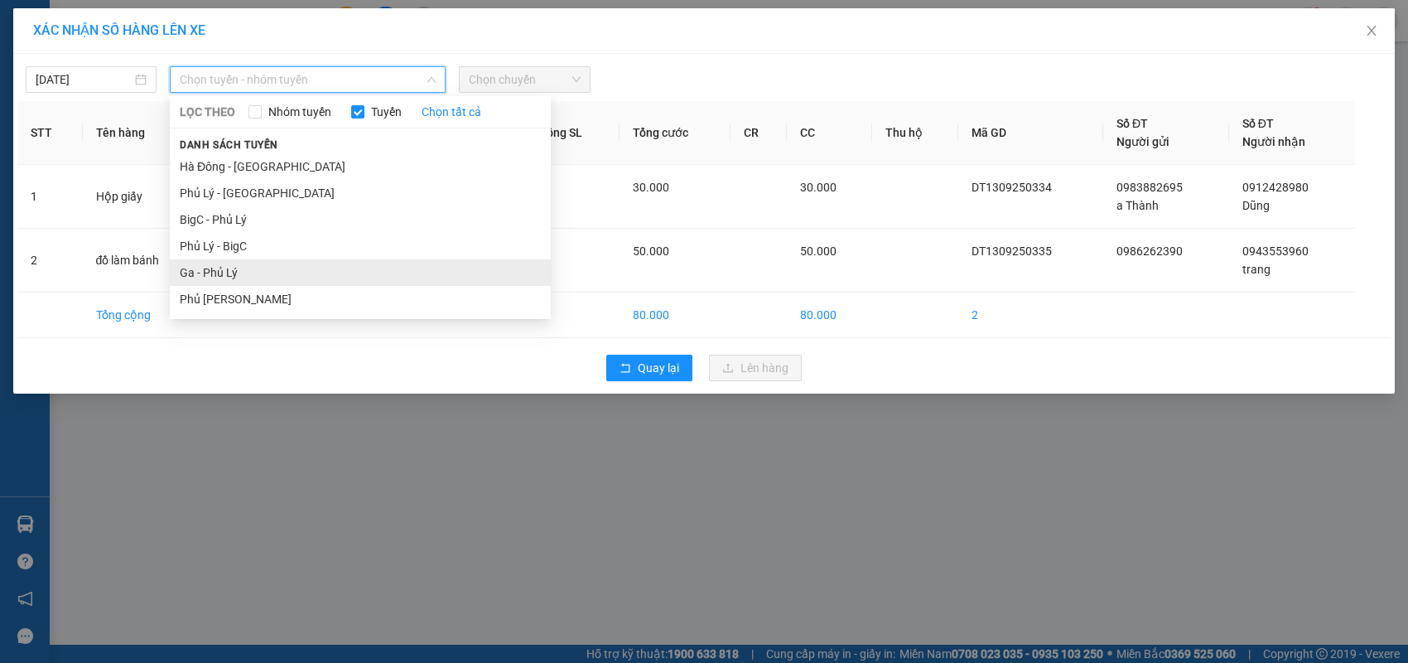
click at [211, 274] on li "Ga - Phủ Lý" at bounding box center [360, 272] width 381 height 27
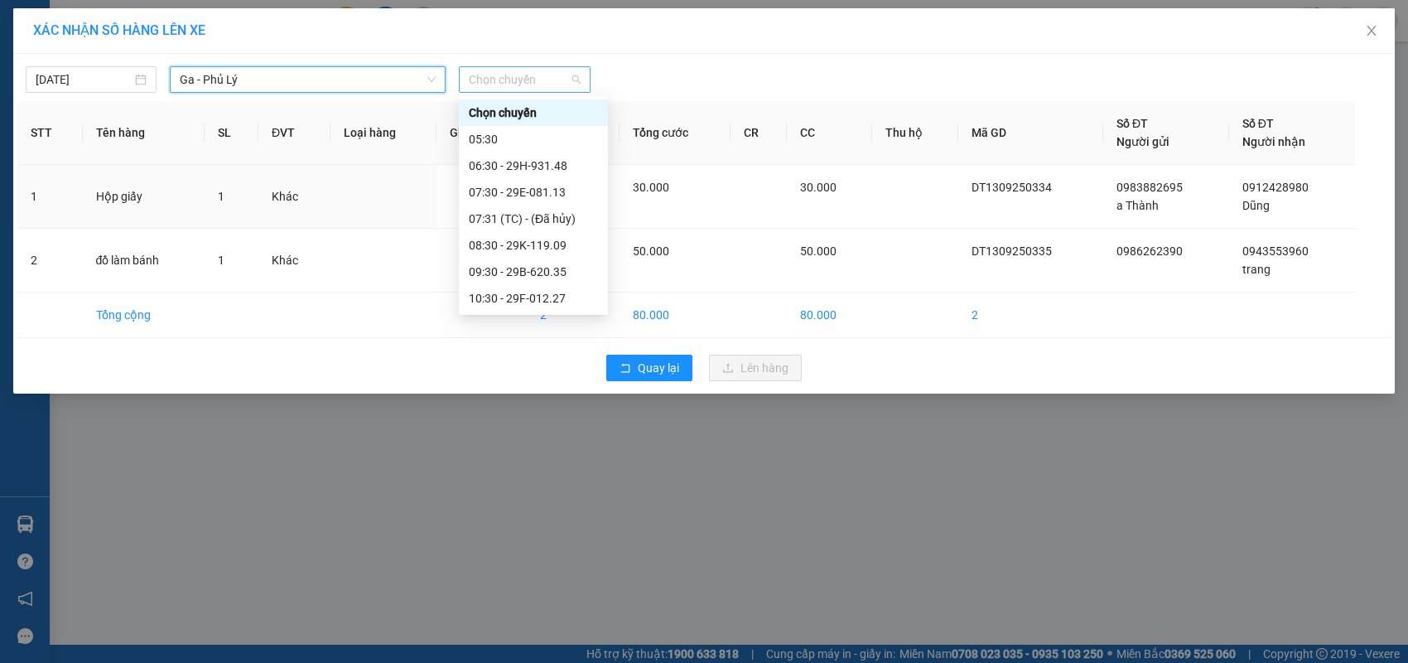
click at [555, 75] on span "Chọn chuyến" at bounding box center [524, 79] width 111 height 25
click at [533, 265] on div "09:30 - 29B-620.35" at bounding box center [533, 272] width 129 height 18
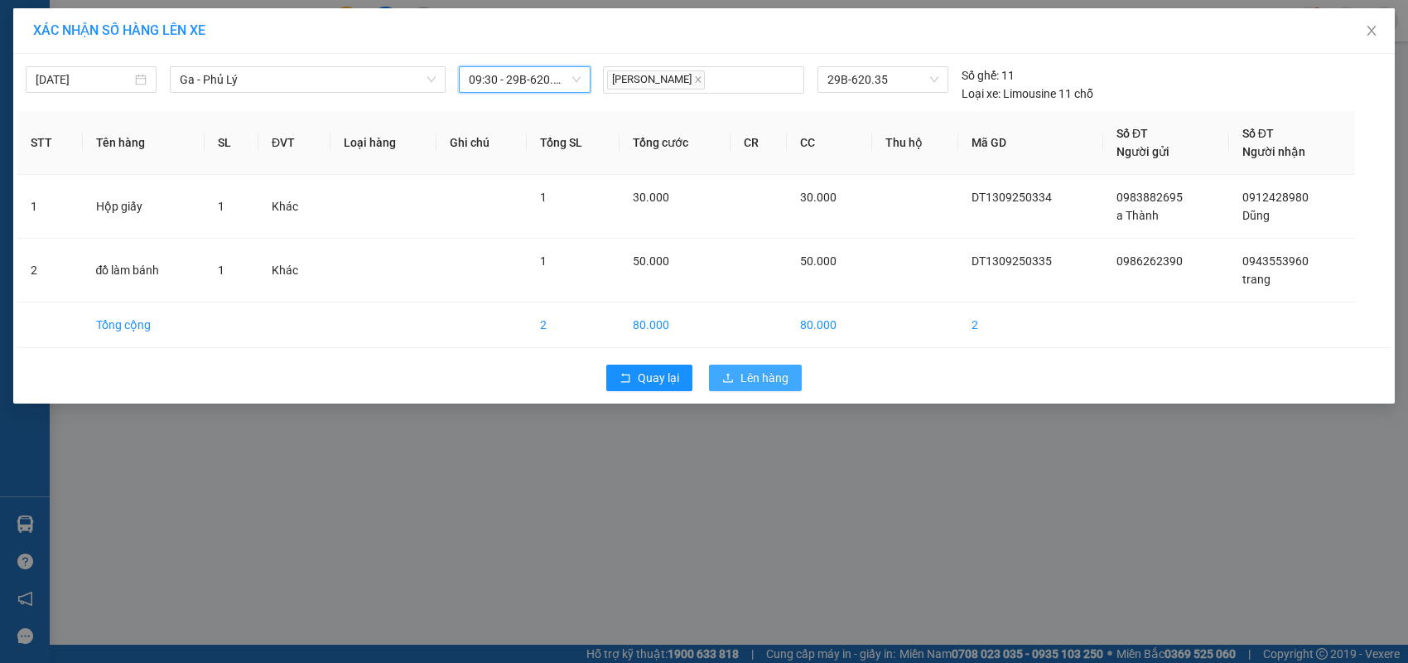
click at [767, 372] on span "Lên hàng" at bounding box center [764, 378] width 48 height 18
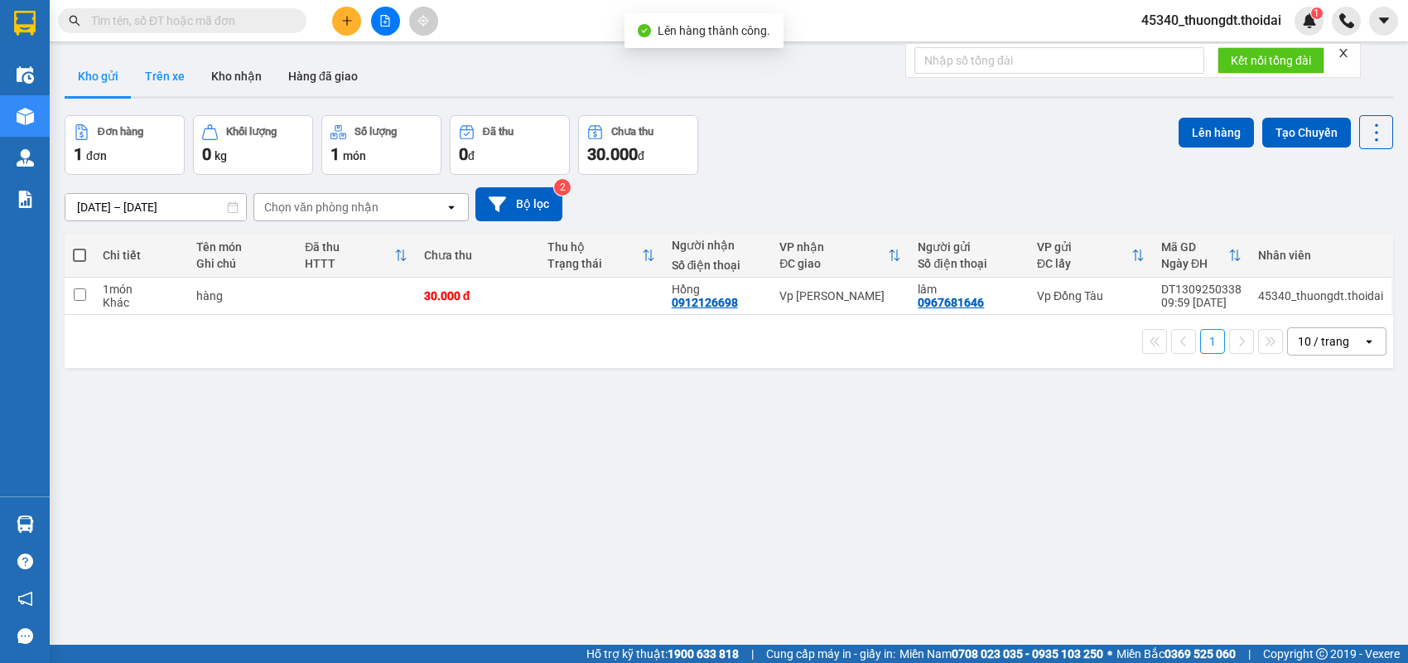
click at [158, 84] on button "Trên xe" at bounding box center [165, 76] width 66 height 40
